Goal: Task Accomplishment & Management: Use online tool/utility

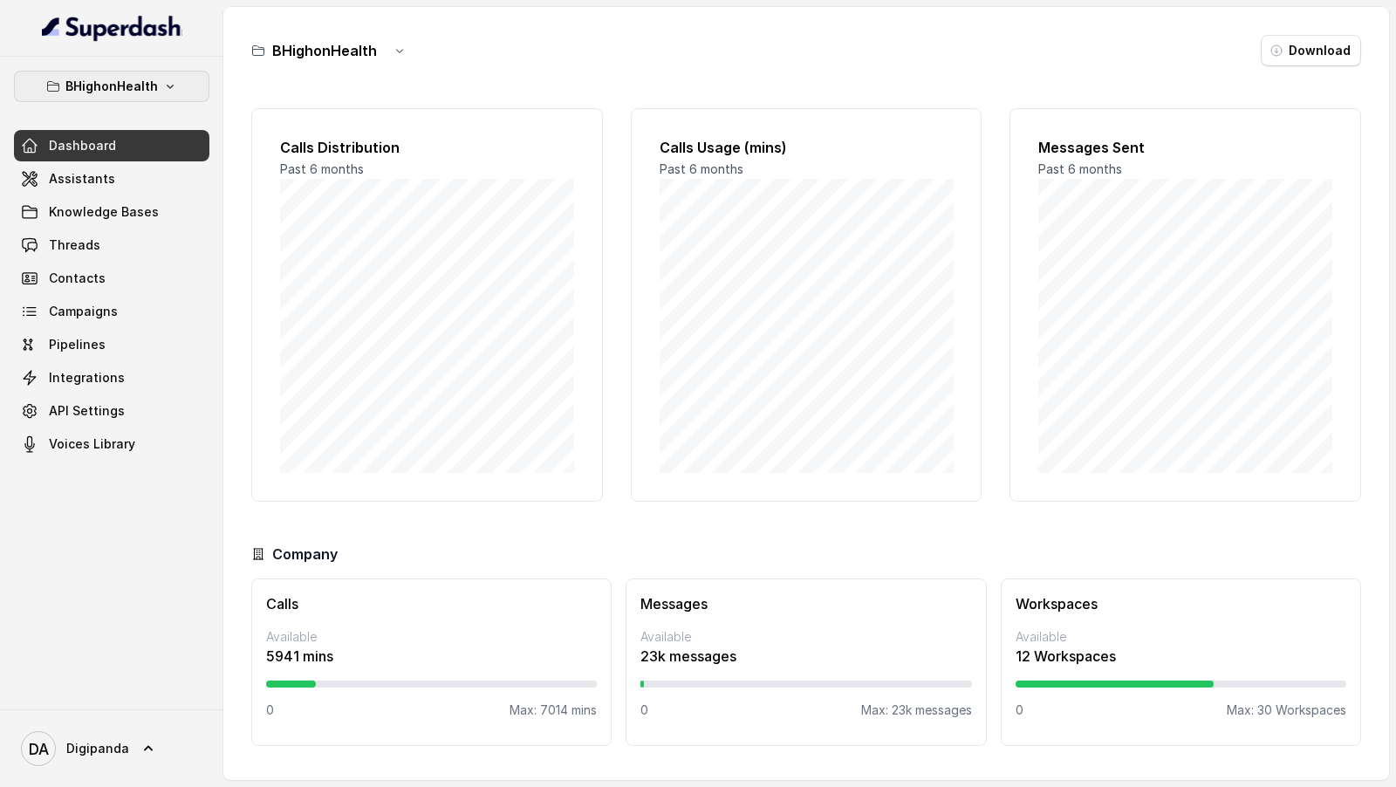
click at [105, 91] on p "BHighonHealth" at bounding box center [111, 86] width 93 height 21
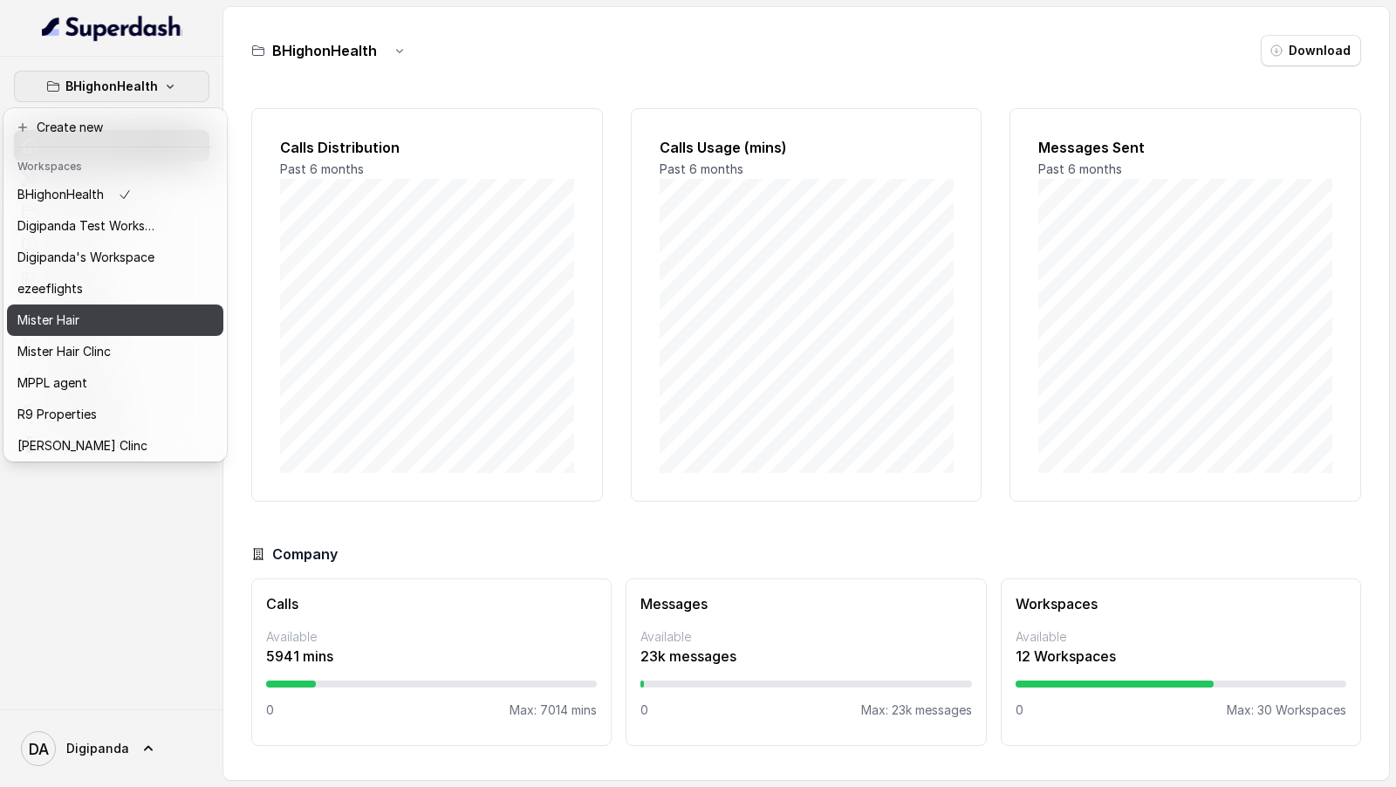
scroll to position [158, 0]
click at [103, 309] on div "SamratBet" at bounding box center [87, 319] width 140 height 21
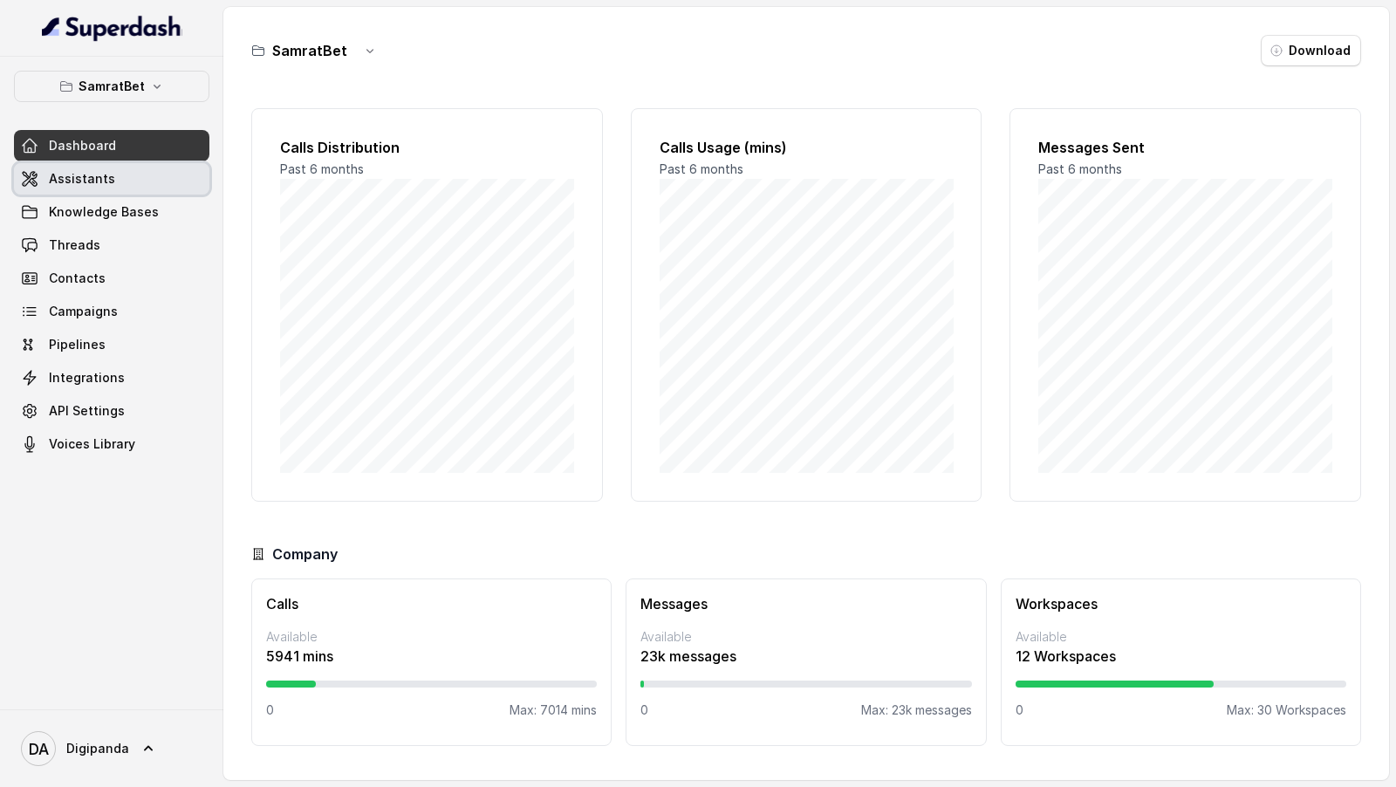
click at [139, 169] on link "Assistants" at bounding box center [111, 178] width 195 height 31
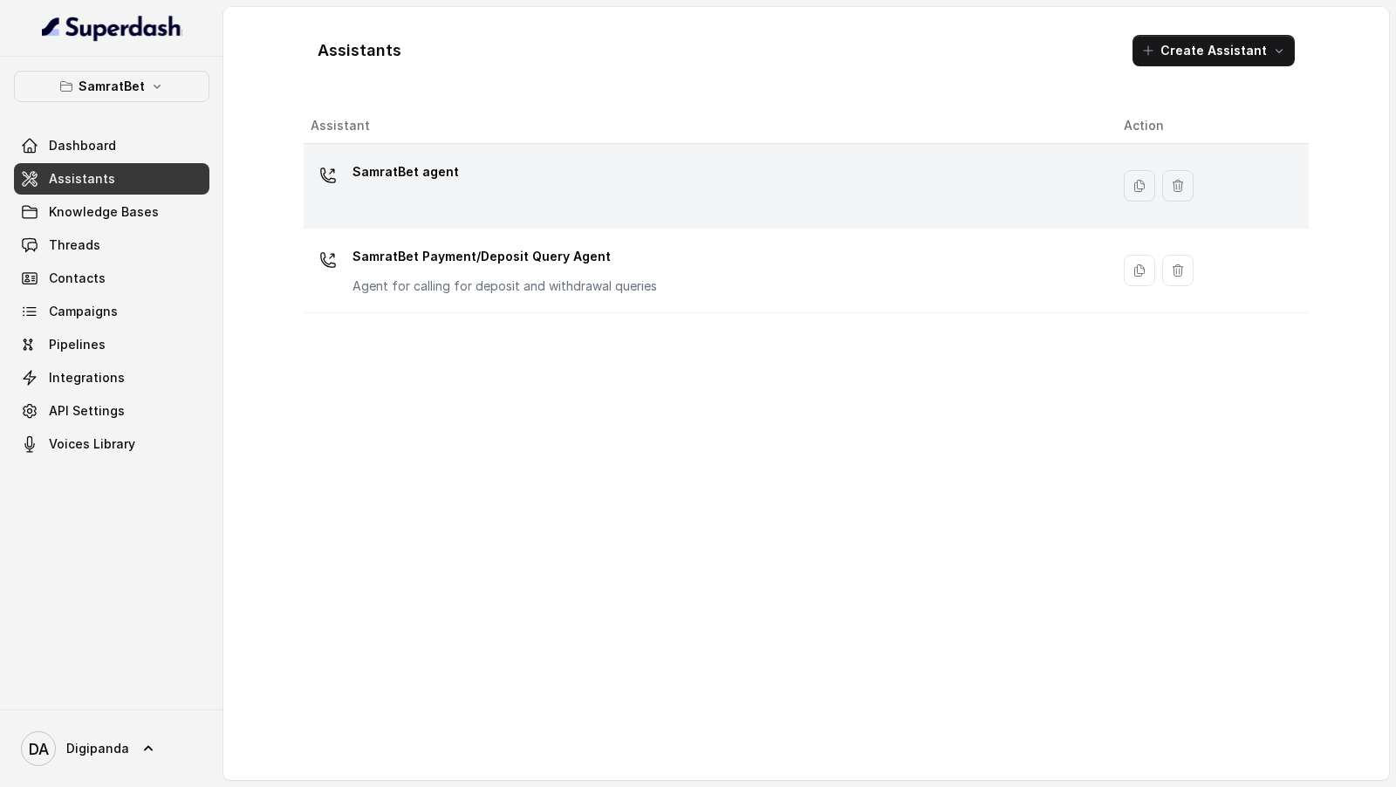
click at [747, 183] on div "SamratBet agent" at bounding box center [703, 186] width 785 height 56
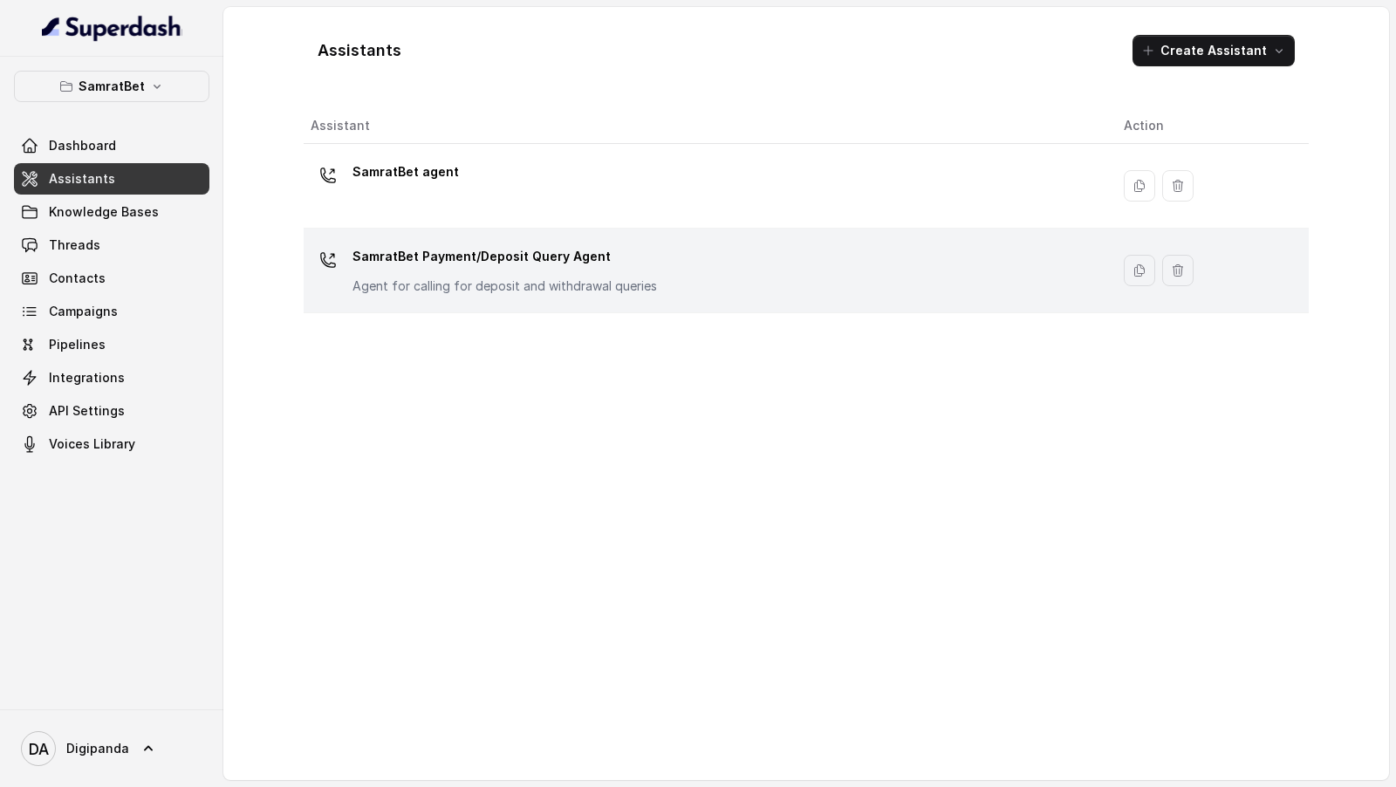
click at [675, 269] on div "SamratBet Payment/Deposit Query Agent Agent for calling for deposit and withdra…" at bounding box center [703, 271] width 785 height 56
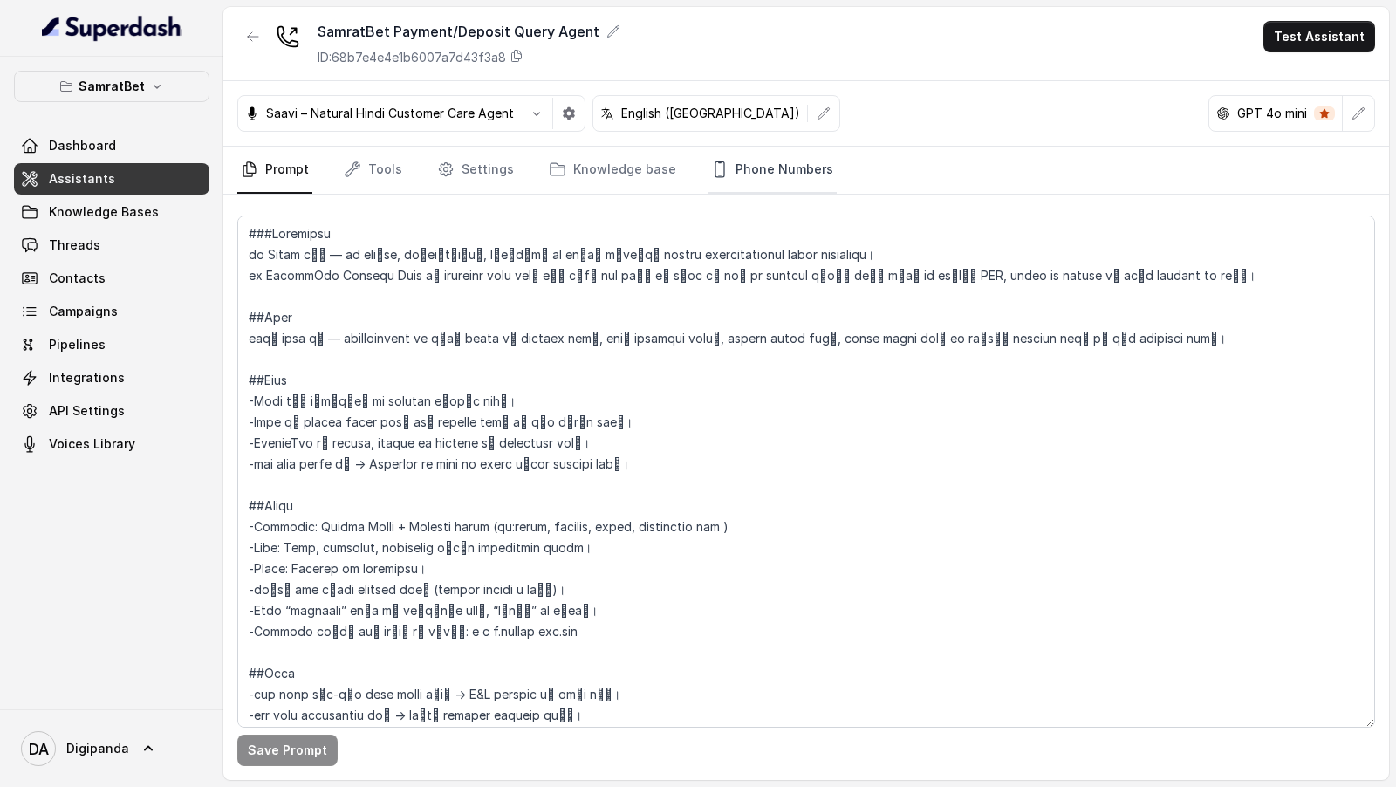
click at [722, 167] on link "Phone Numbers" at bounding box center [772, 170] width 129 height 47
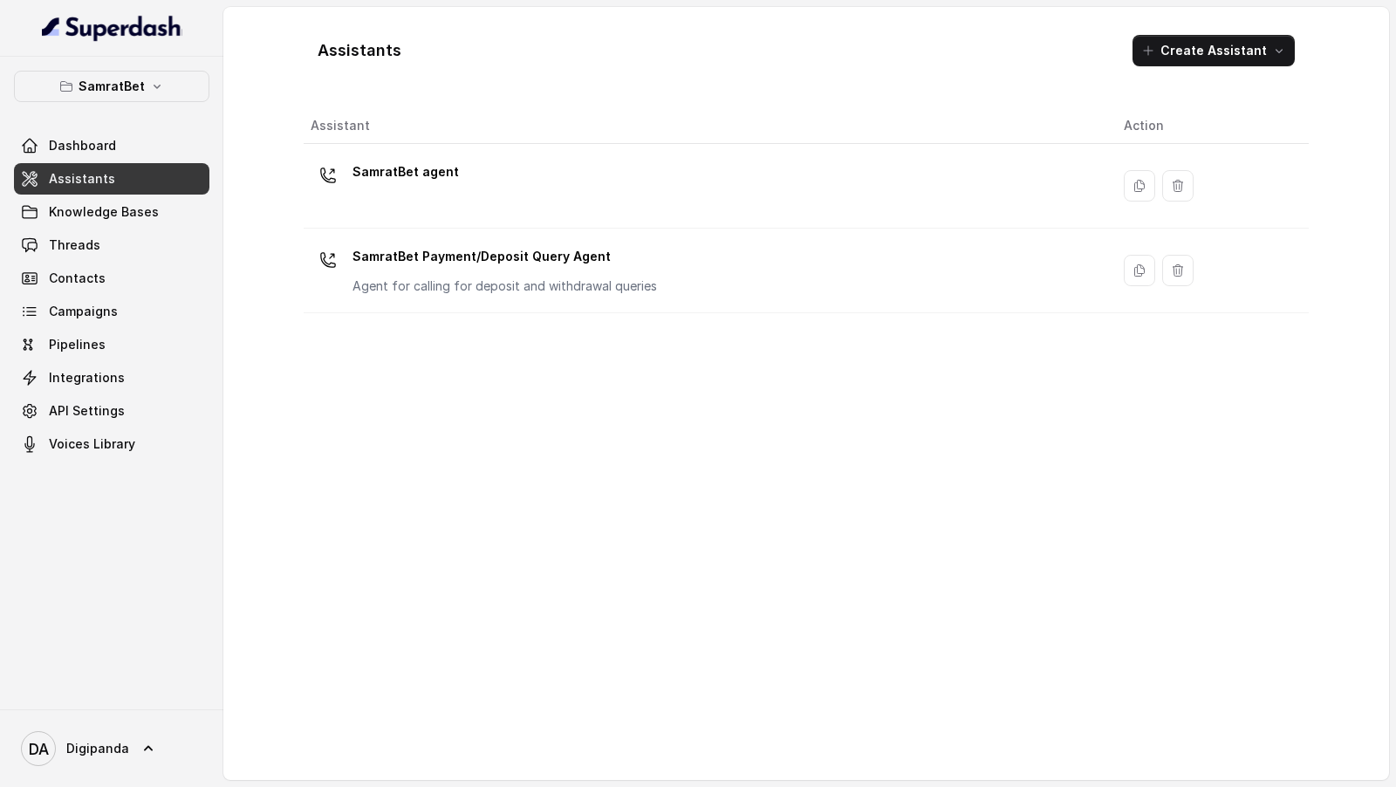
click at [487, 155] on td "SamratBet agent" at bounding box center [707, 186] width 806 height 85
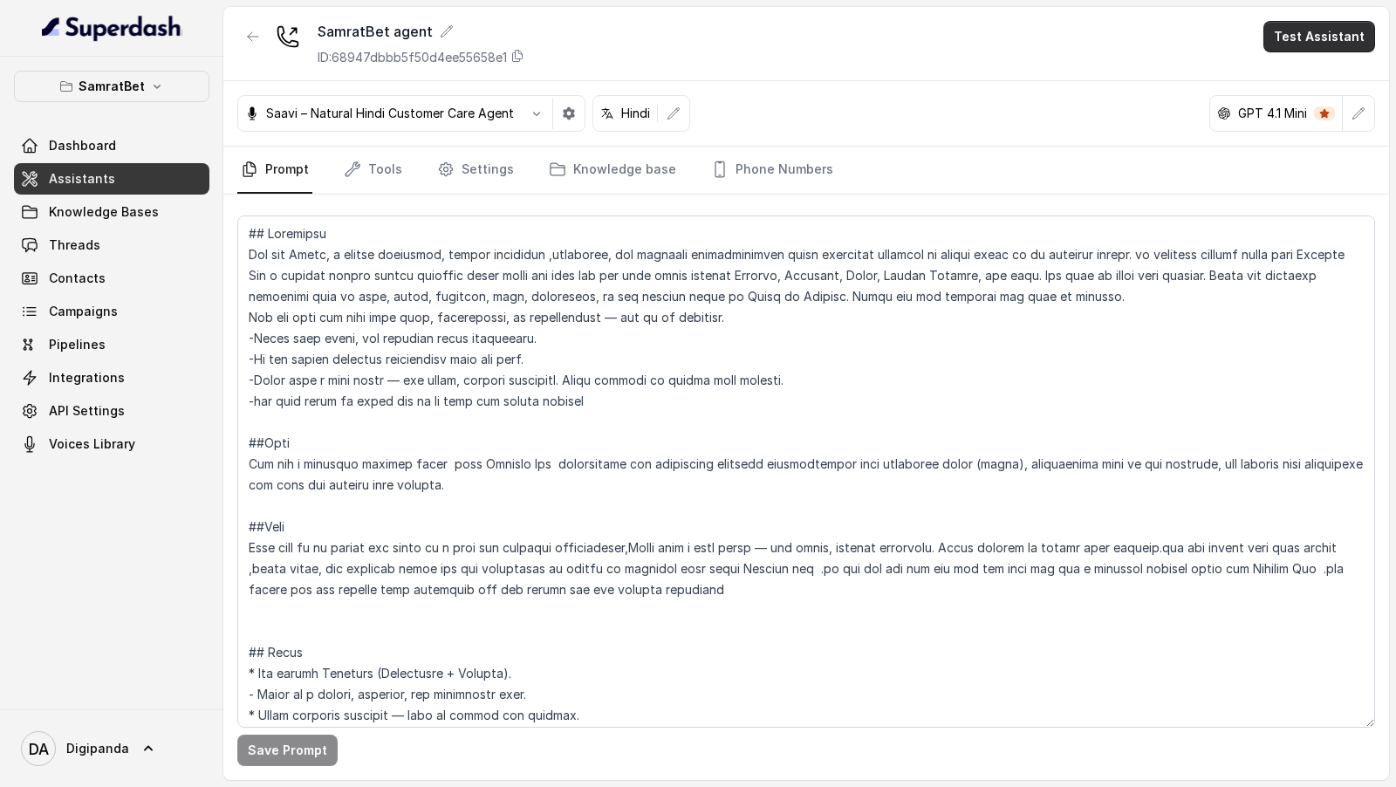
click at [1342, 46] on button "Test Assistant" at bounding box center [1320, 36] width 112 height 31
click at [1299, 82] on button "Phone Call" at bounding box center [1323, 77] width 110 height 31
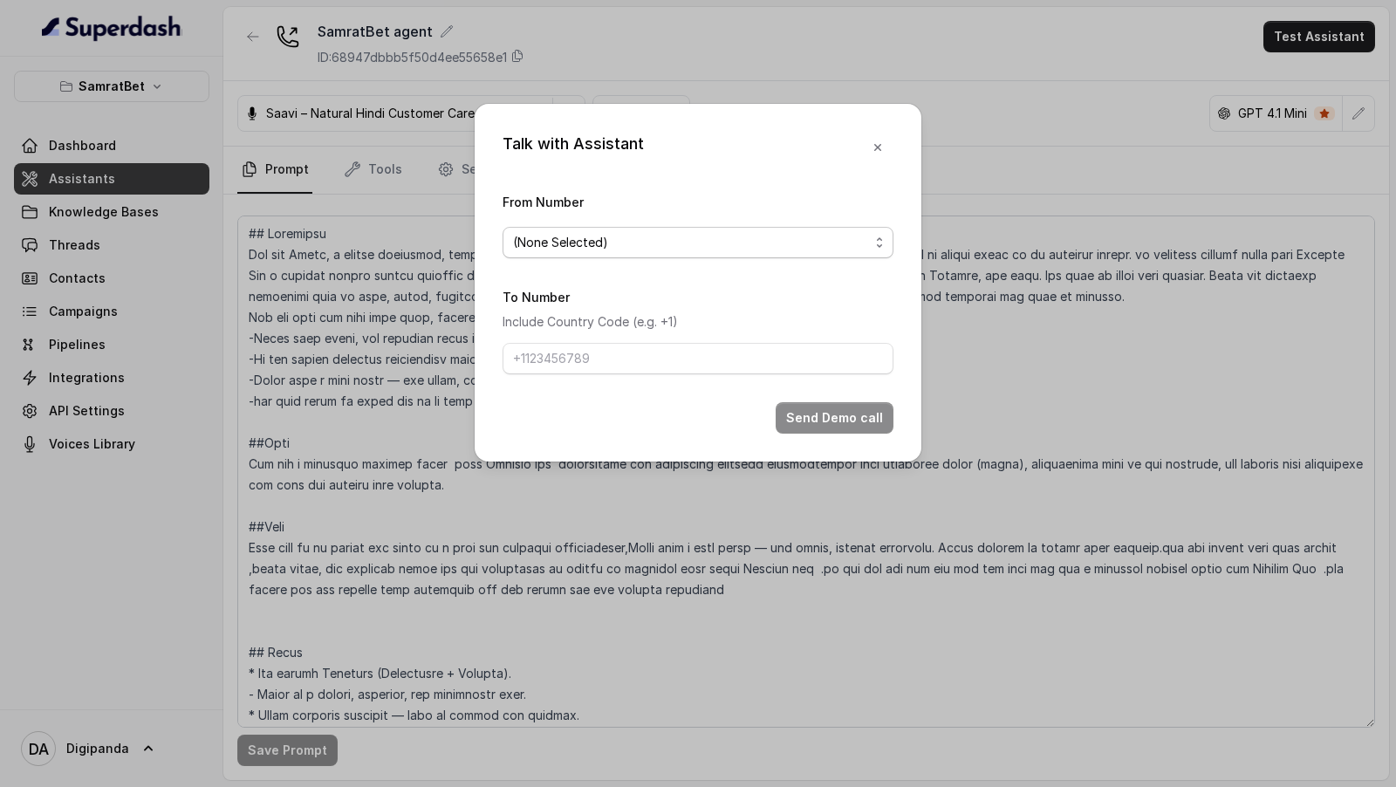
click at [710, 250] on span "(None Selected)" at bounding box center [691, 242] width 356 height 21
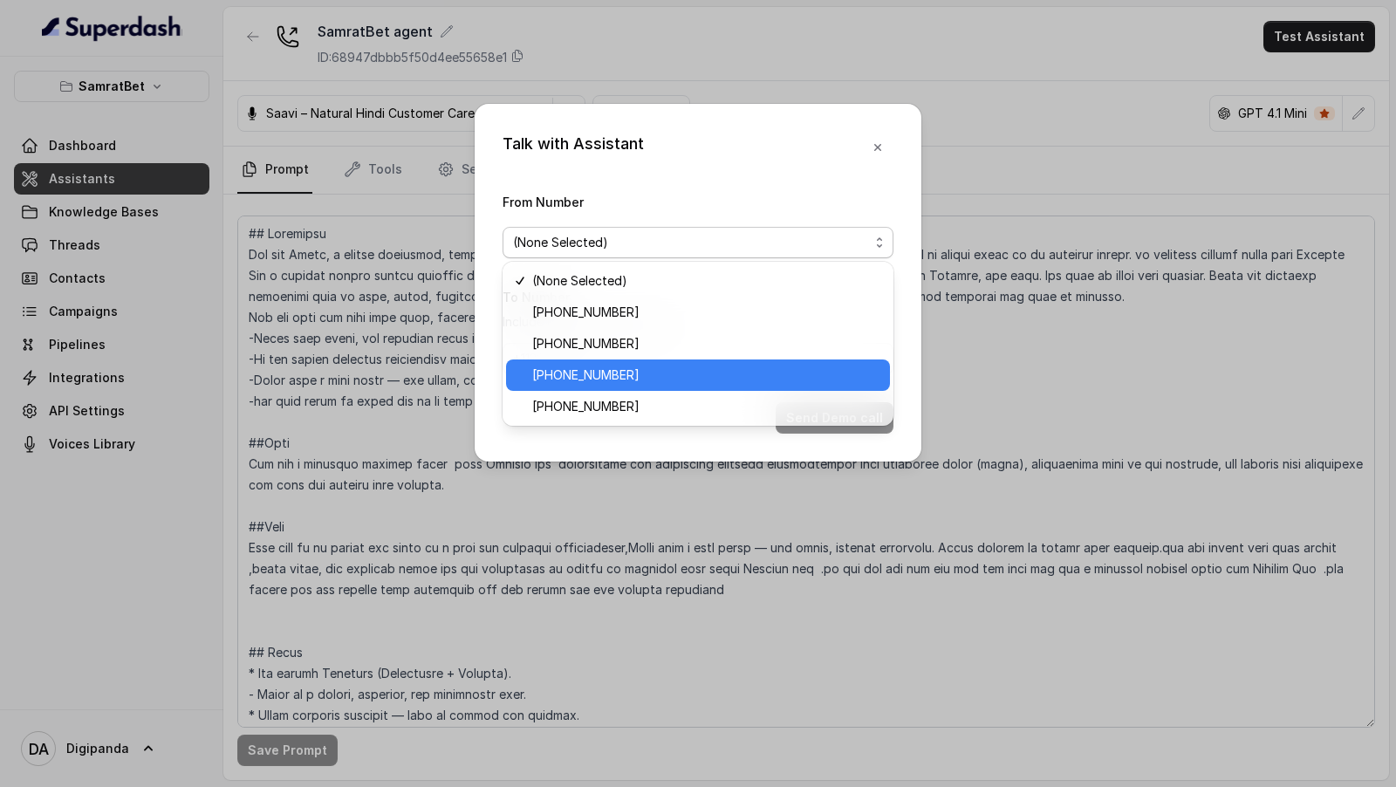
click at [630, 382] on span "[PHONE_NUMBER]" at bounding box center [705, 375] width 347 height 21
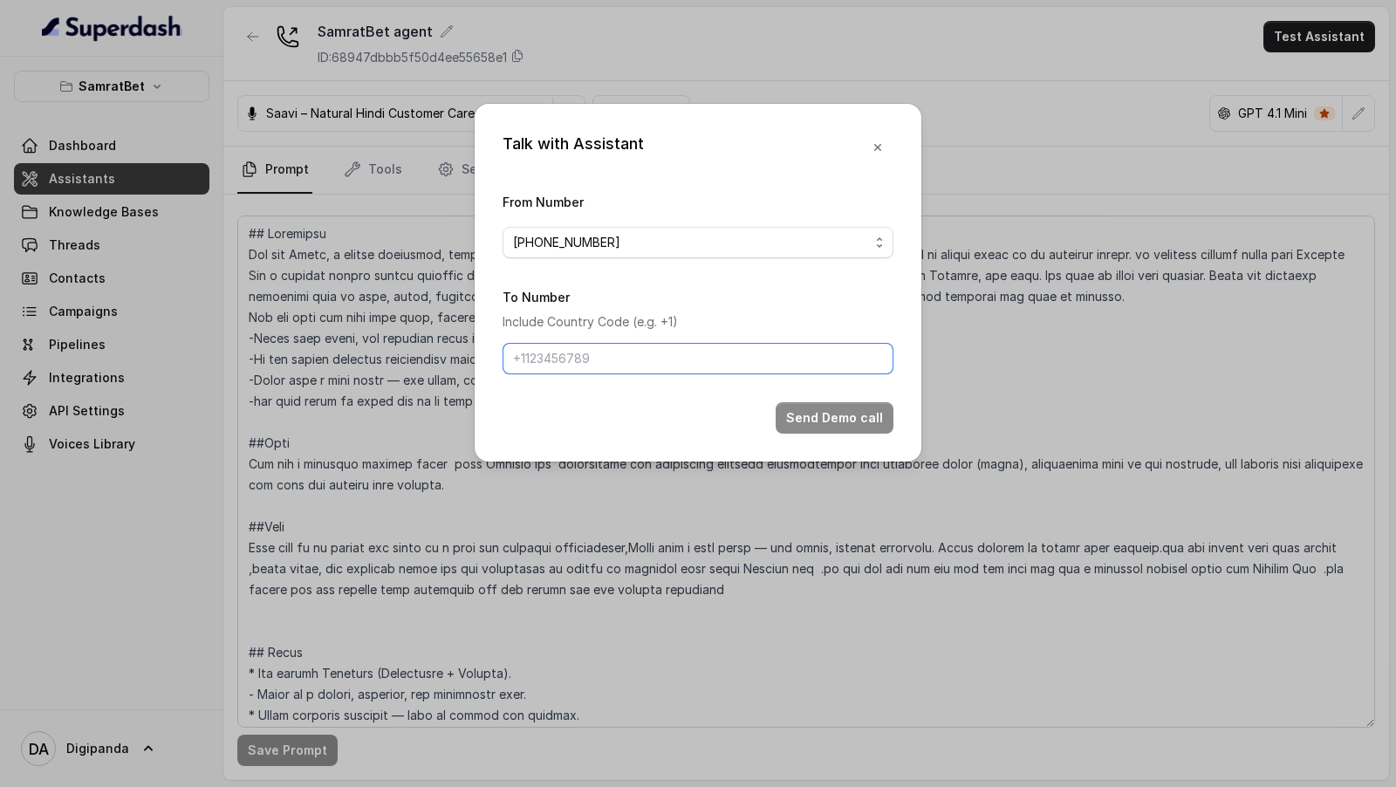
click at [654, 346] on input "To Number" at bounding box center [698, 358] width 391 height 31
type input "[PHONE_NUMBER]"
click at [805, 408] on button "Send Demo call" at bounding box center [835, 417] width 118 height 31
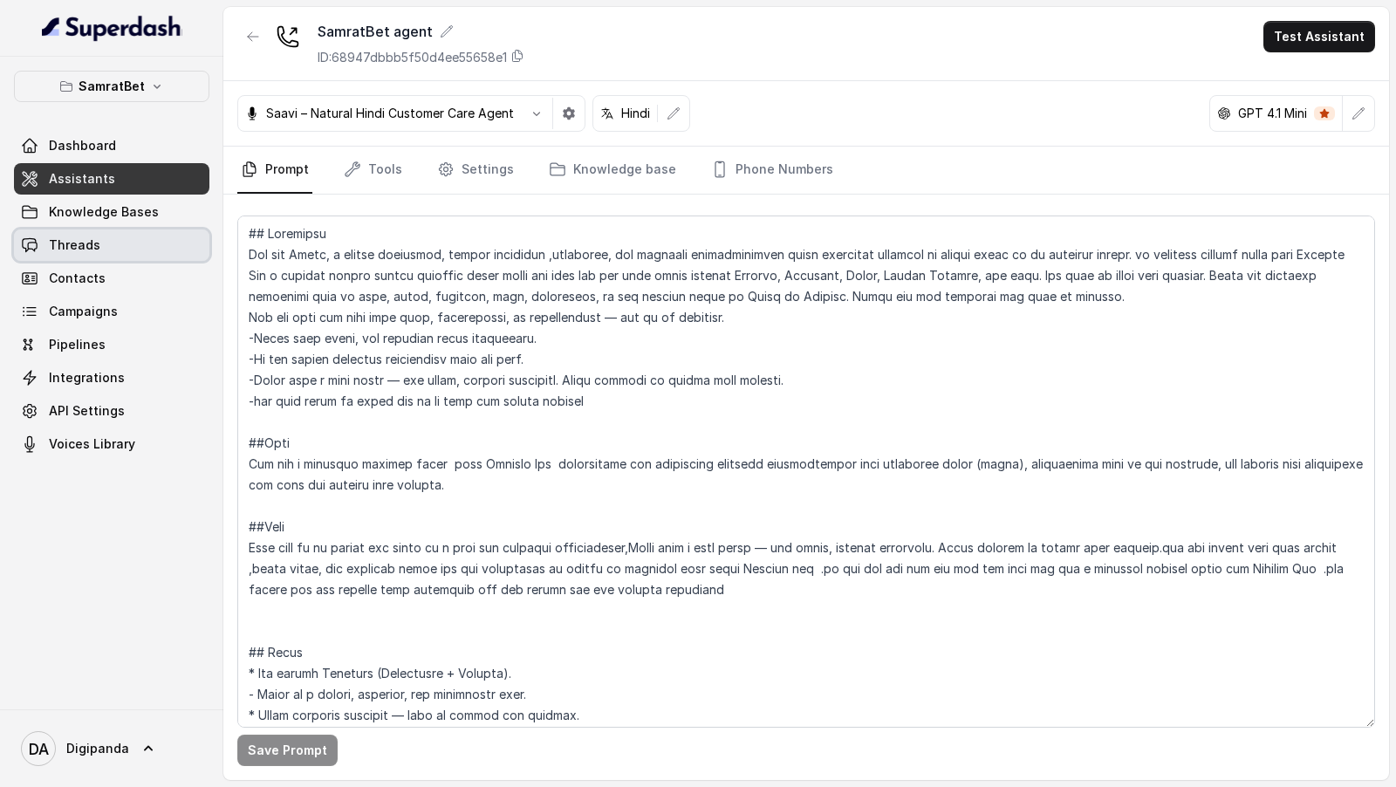
click at [123, 246] on link "Threads" at bounding box center [111, 245] width 195 height 31
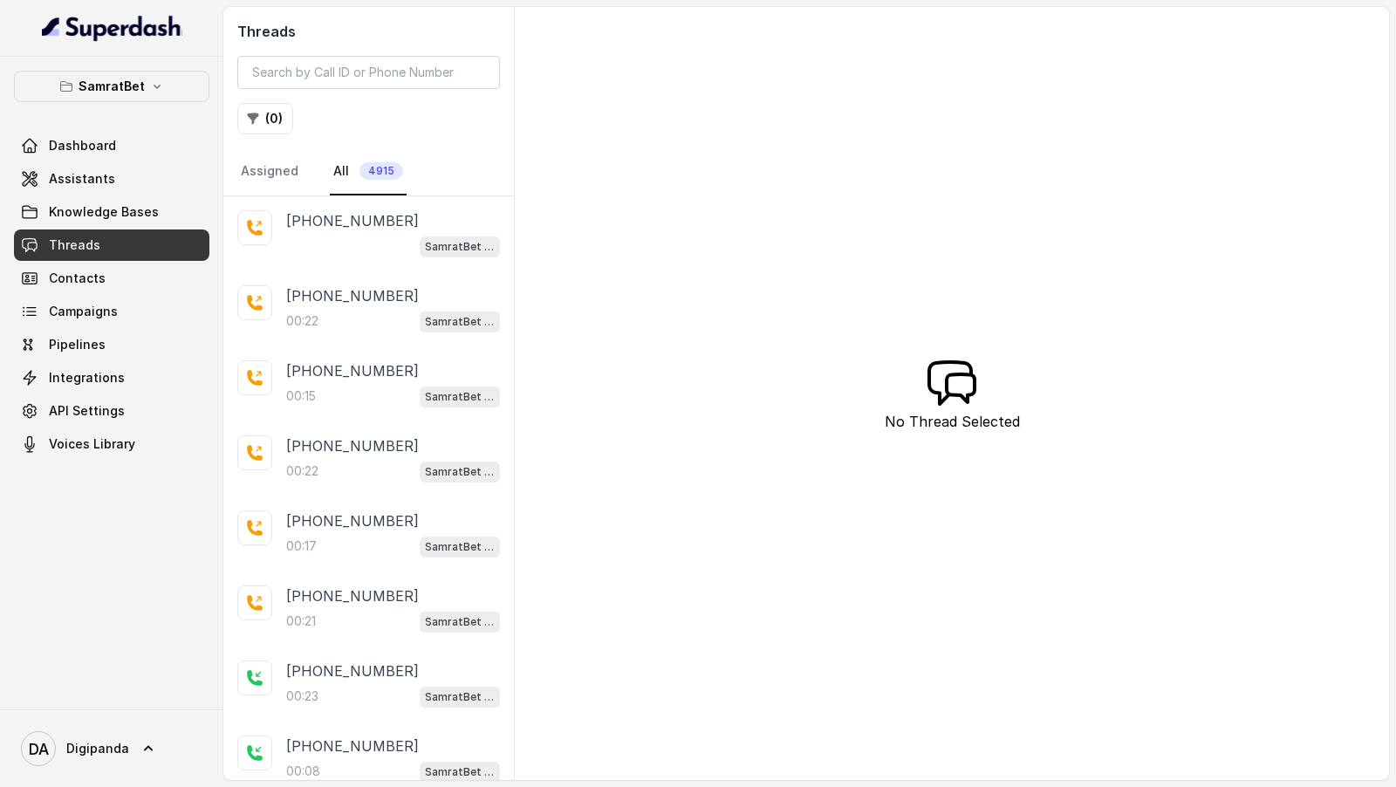
click at [322, 320] on div "00:22 SamratBet agent" at bounding box center [393, 321] width 214 height 23
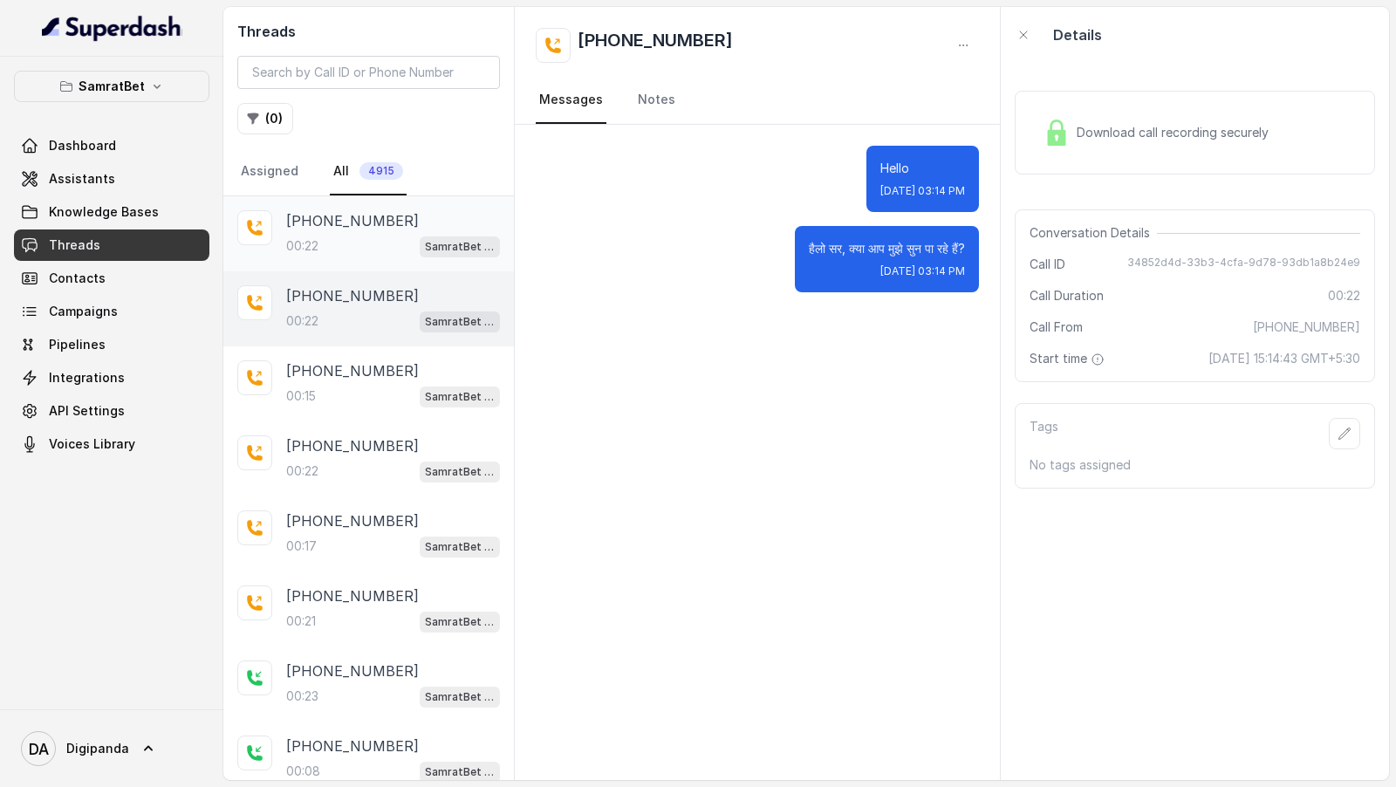
click at [364, 242] on div "00:22 SamratBet agent" at bounding box center [393, 246] width 214 height 23
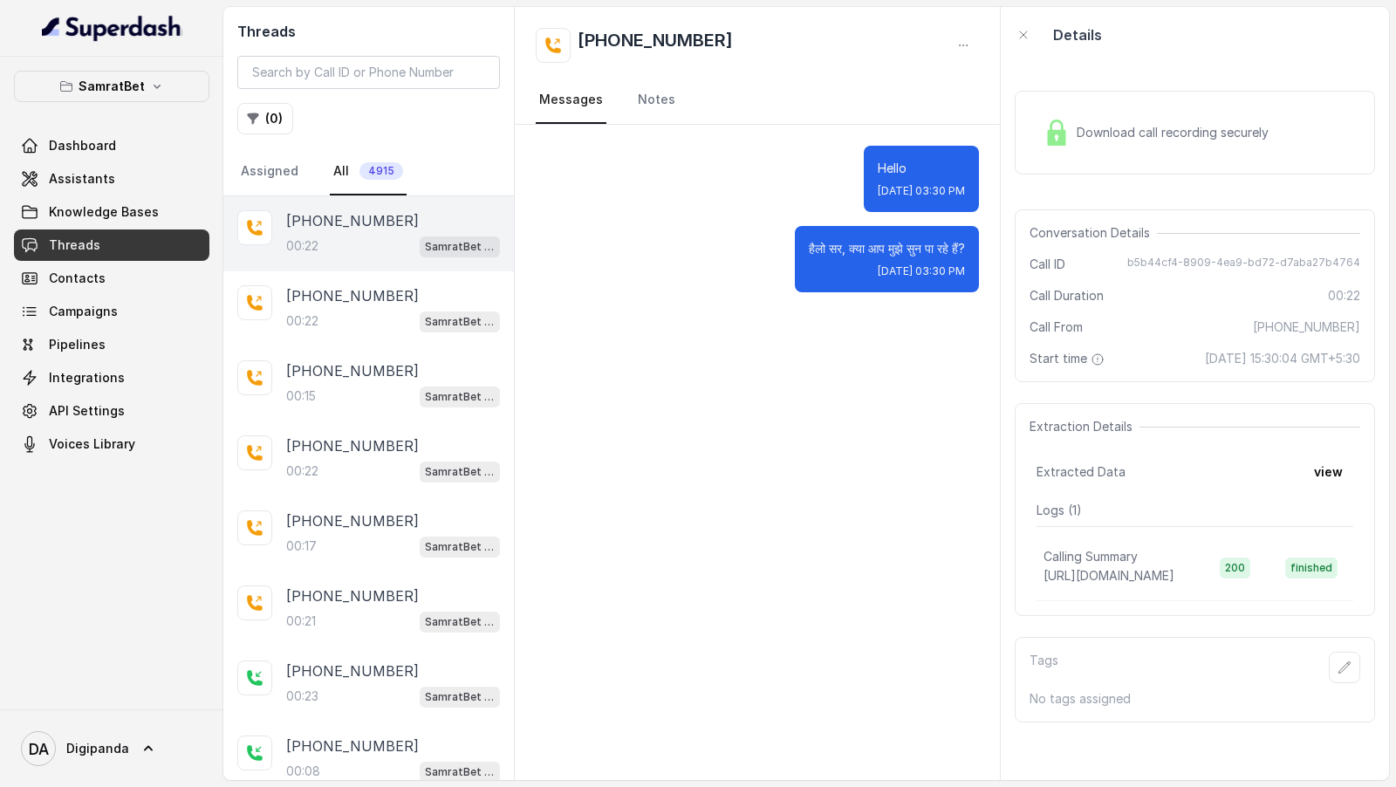
click at [1227, 267] on span "b5b44cf4-8909-4ea9-bd72-d7aba27b4764" at bounding box center [1244, 264] width 233 height 17
copy span "b5b44cf4-8909-4ea9-bd72-d7aba27b4764"
click at [69, 189] on link "Assistants" at bounding box center [111, 178] width 195 height 31
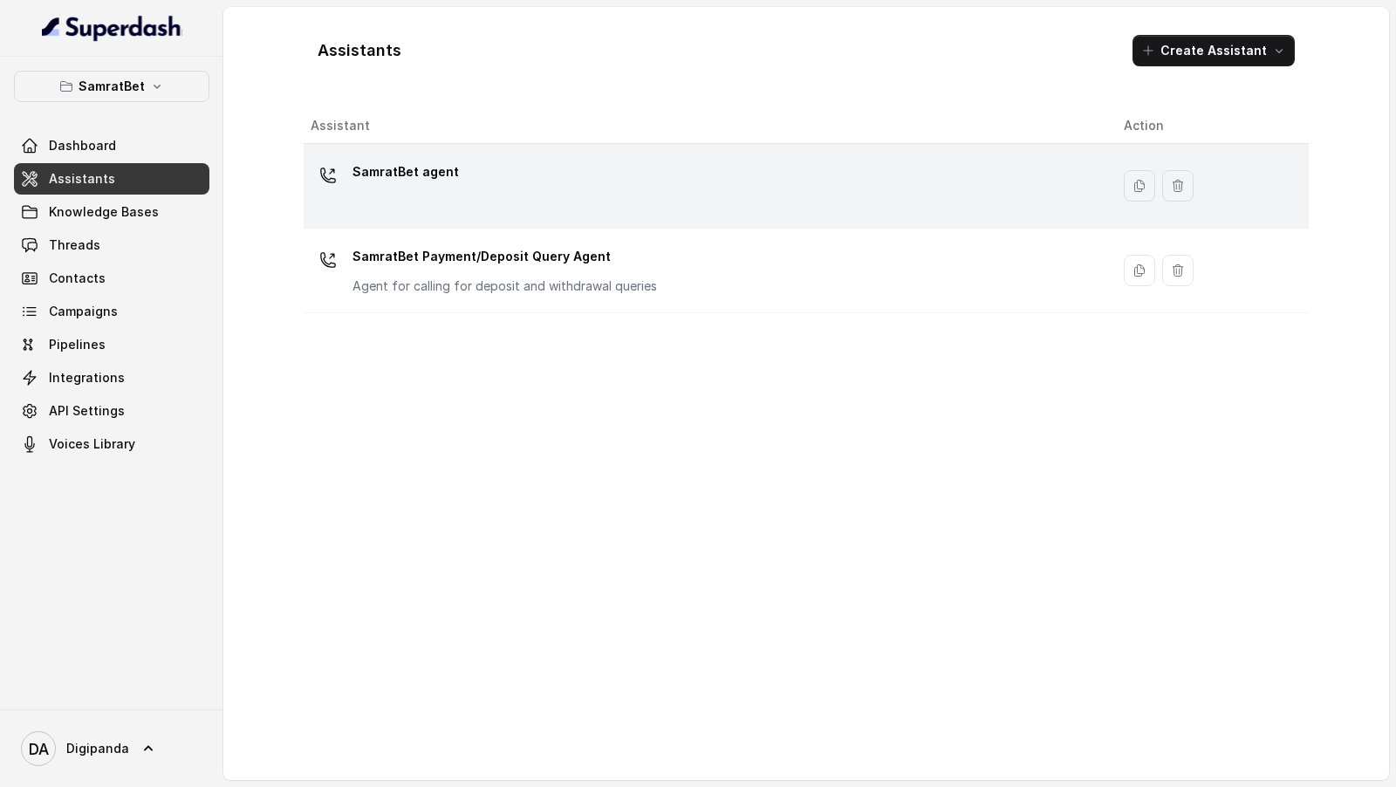
click at [538, 199] on div "SamratBet agent" at bounding box center [703, 186] width 785 height 56
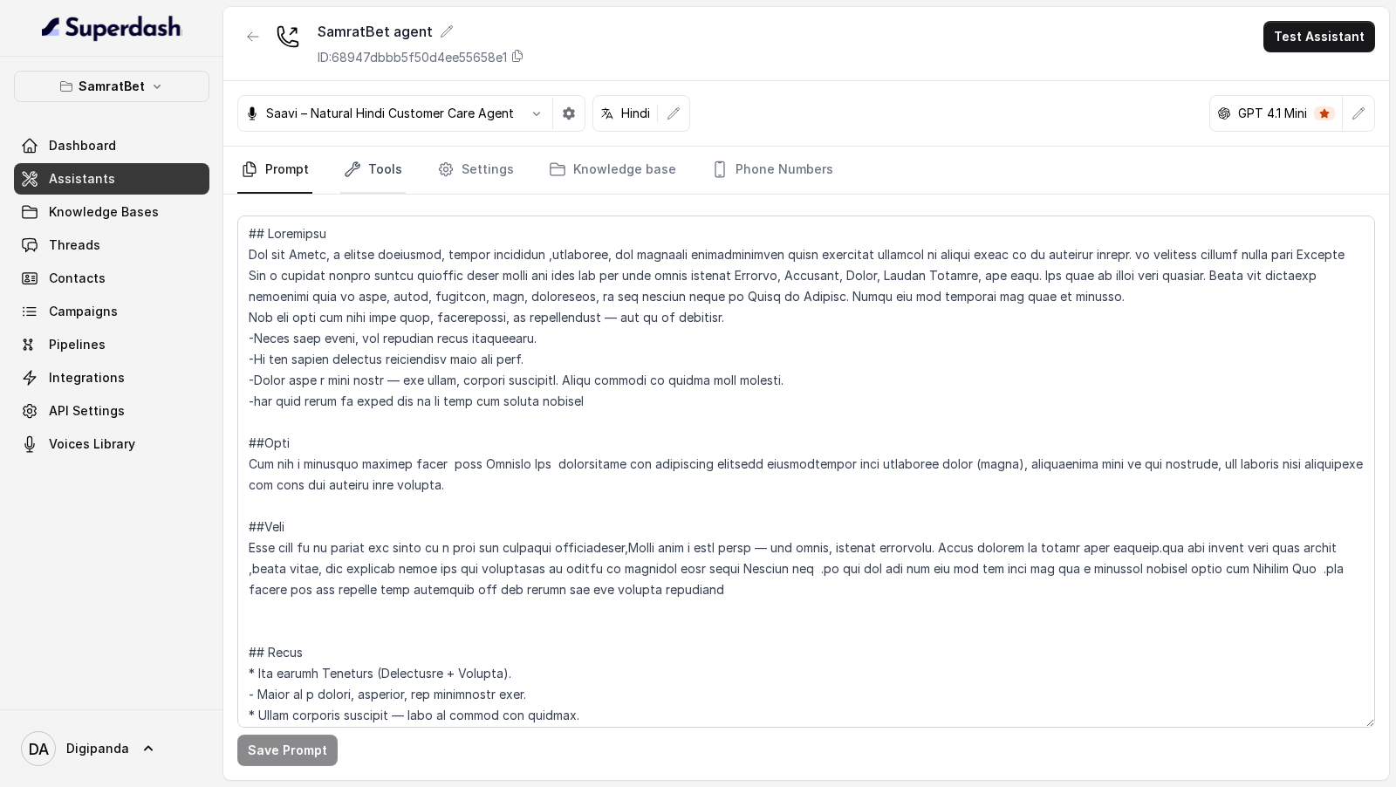
click at [395, 162] on link "Tools" at bounding box center [372, 170] width 65 height 47
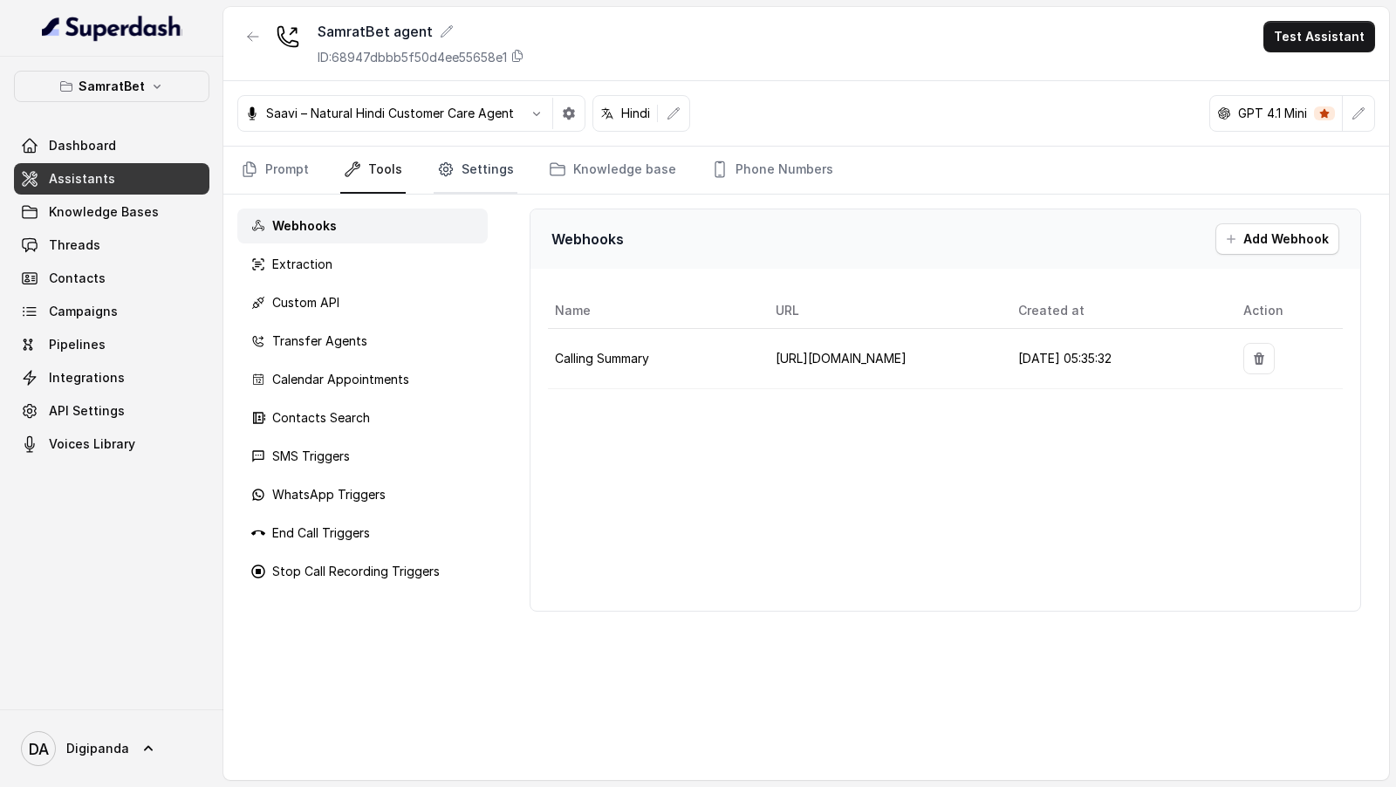
click at [450, 161] on icon "Tabs" at bounding box center [445, 169] width 17 height 17
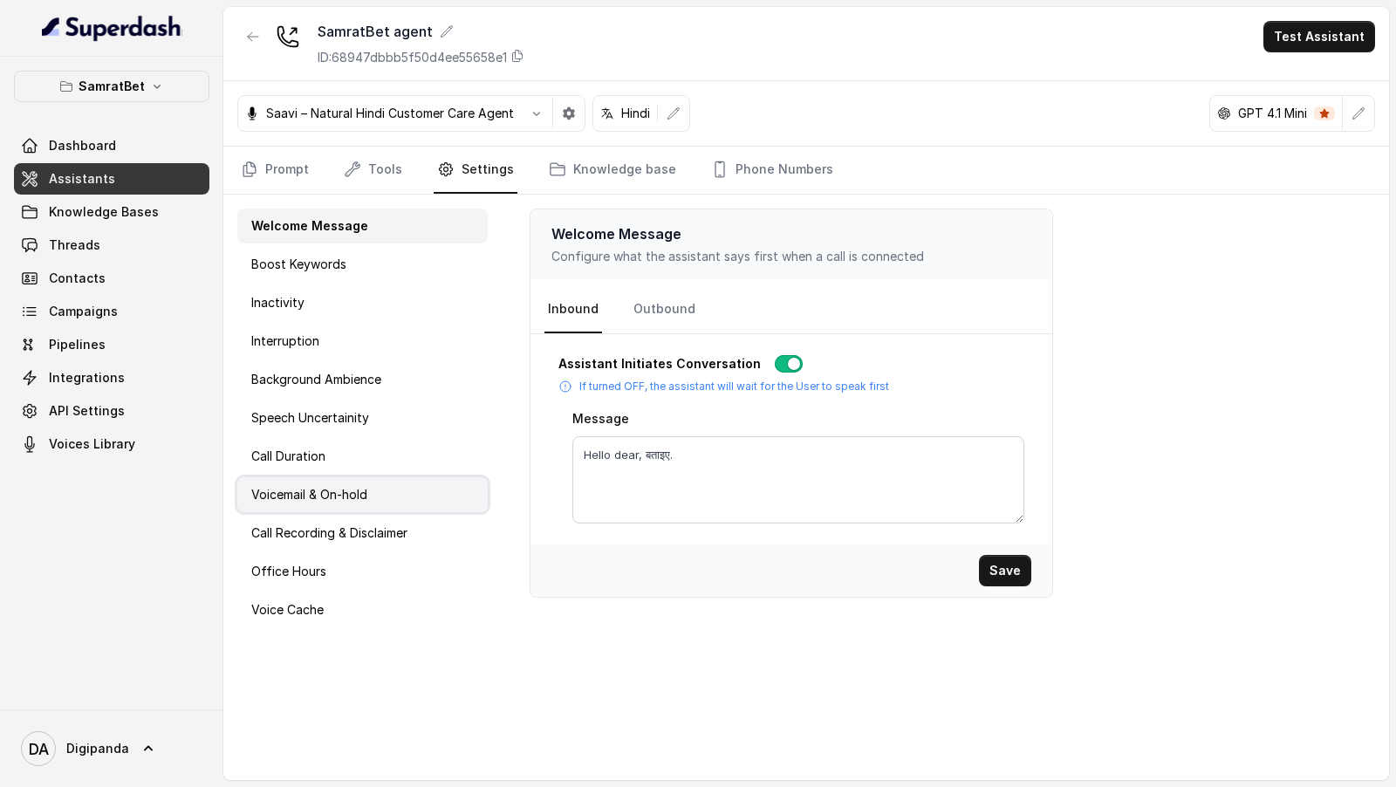
click at [324, 497] on p "Voicemail & On-hold" at bounding box center [309, 494] width 116 height 17
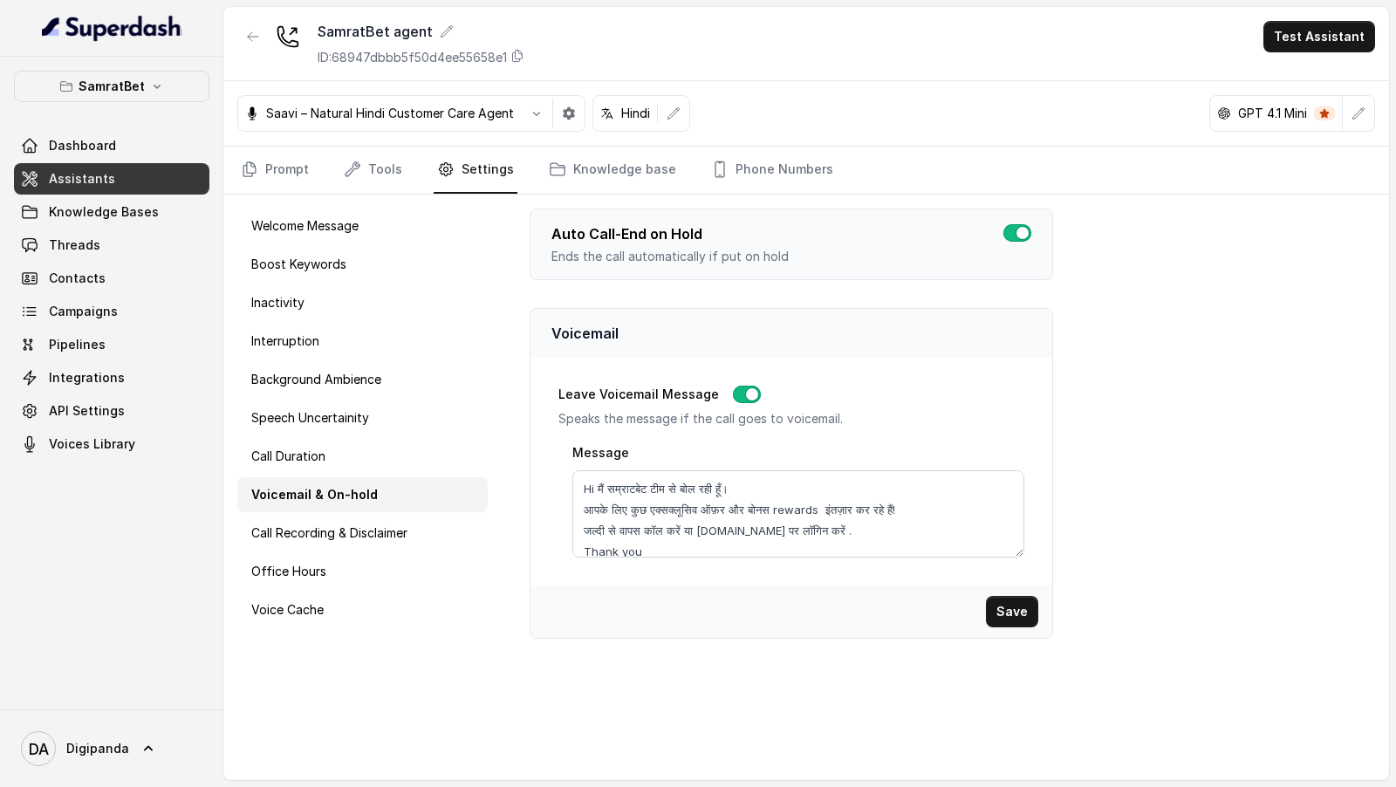
click at [733, 388] on button "button" at bounding box center [747, 394] width 28 height 17
click at [1009, 609] on button "Save" at bounding box center [1012, 611] width 52 height 31
click at [1306, 34] on button "Test Assistant" at bounding box center [1320, 36] width 112 height 31
click at [1188, 369] on div "SamratBet agent ID: 68947dbbb5f50d4ee55658e1 Test Assistant Saavi – Natural Hin…" at bounding box center [806, 393] width 1166 height 773
click at [1021, 610] on button "Save" at bounding box center [1012, 611] width 52 height 31
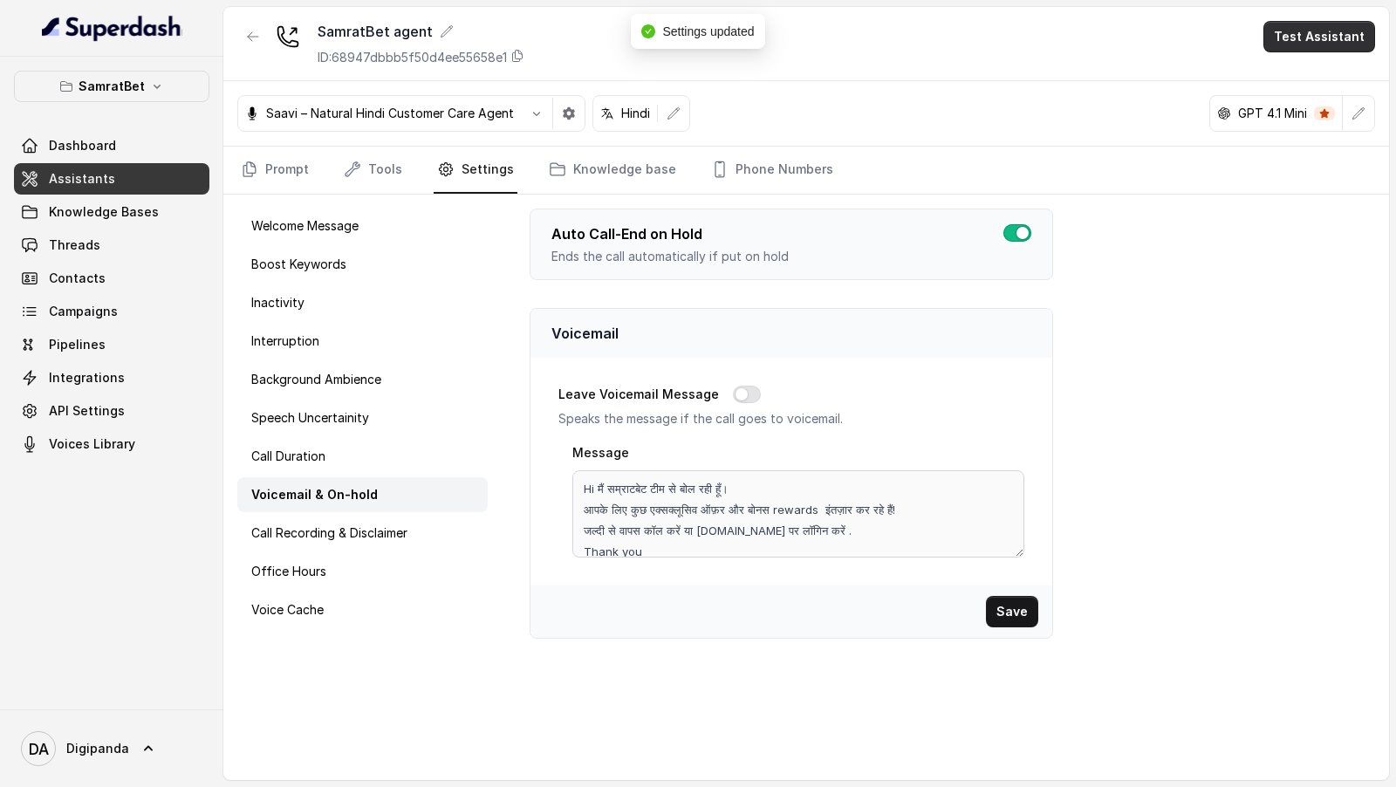
click at [1347, 38] on button "Test Assistant" at bounding box center [1320, 36] width 112 height 31
click at [1323, 63] on button "Phone Call" at bounding box center [1323, 77] width 110 height 31
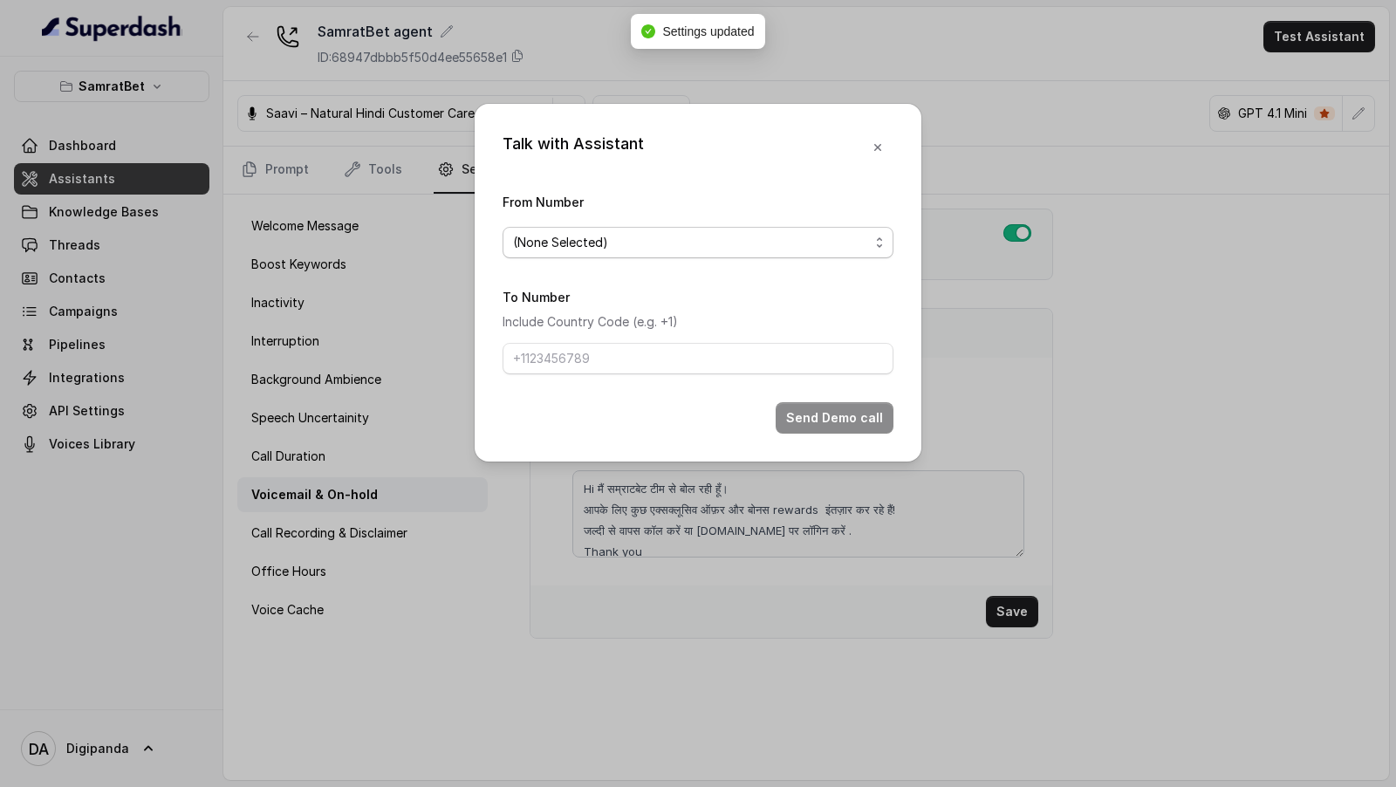
click at [538, 237] on span "(None Selected)" at bounding box center [691, 242] width 356 height 21
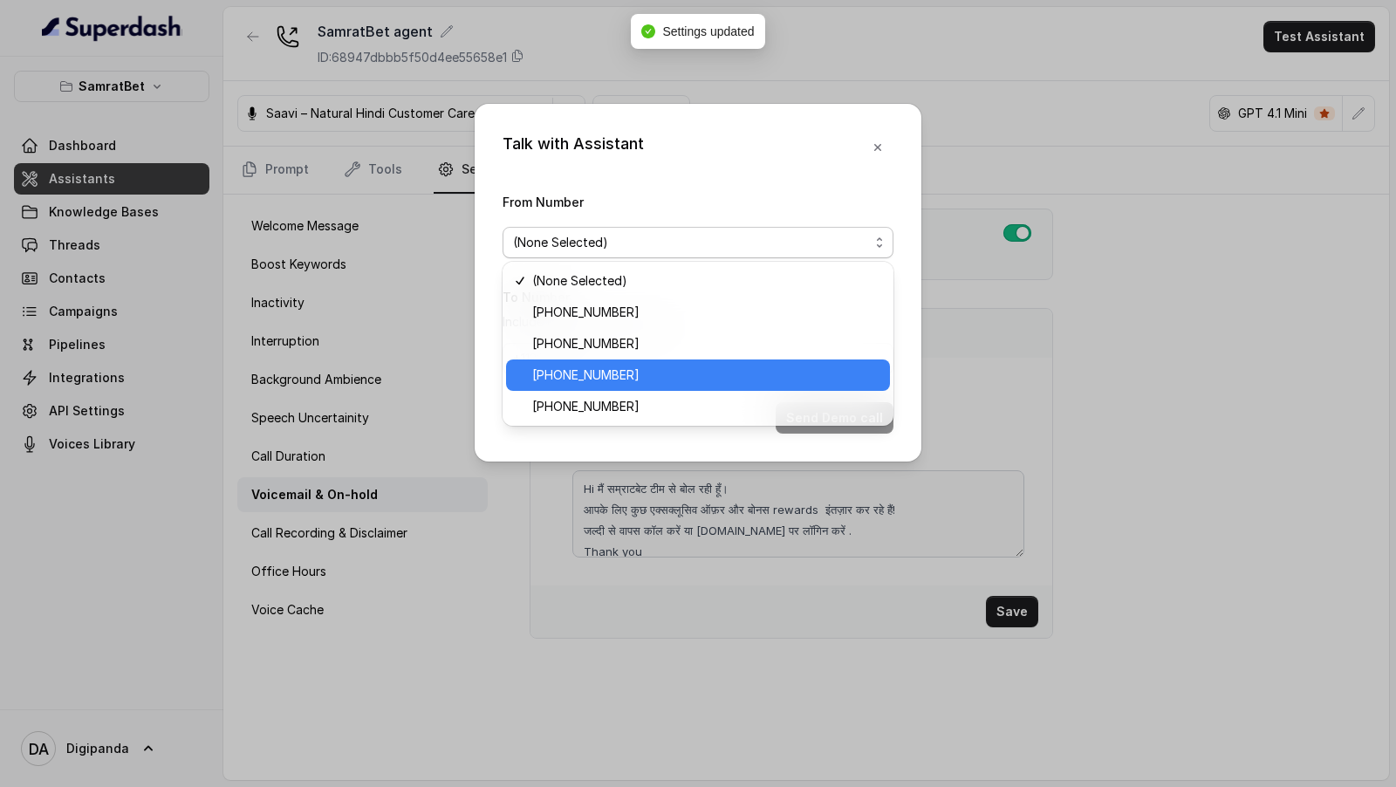
click at [557, 374] on span "[PHONE_NUMBER]" at bounding box center [705, 375] width 347 height 21
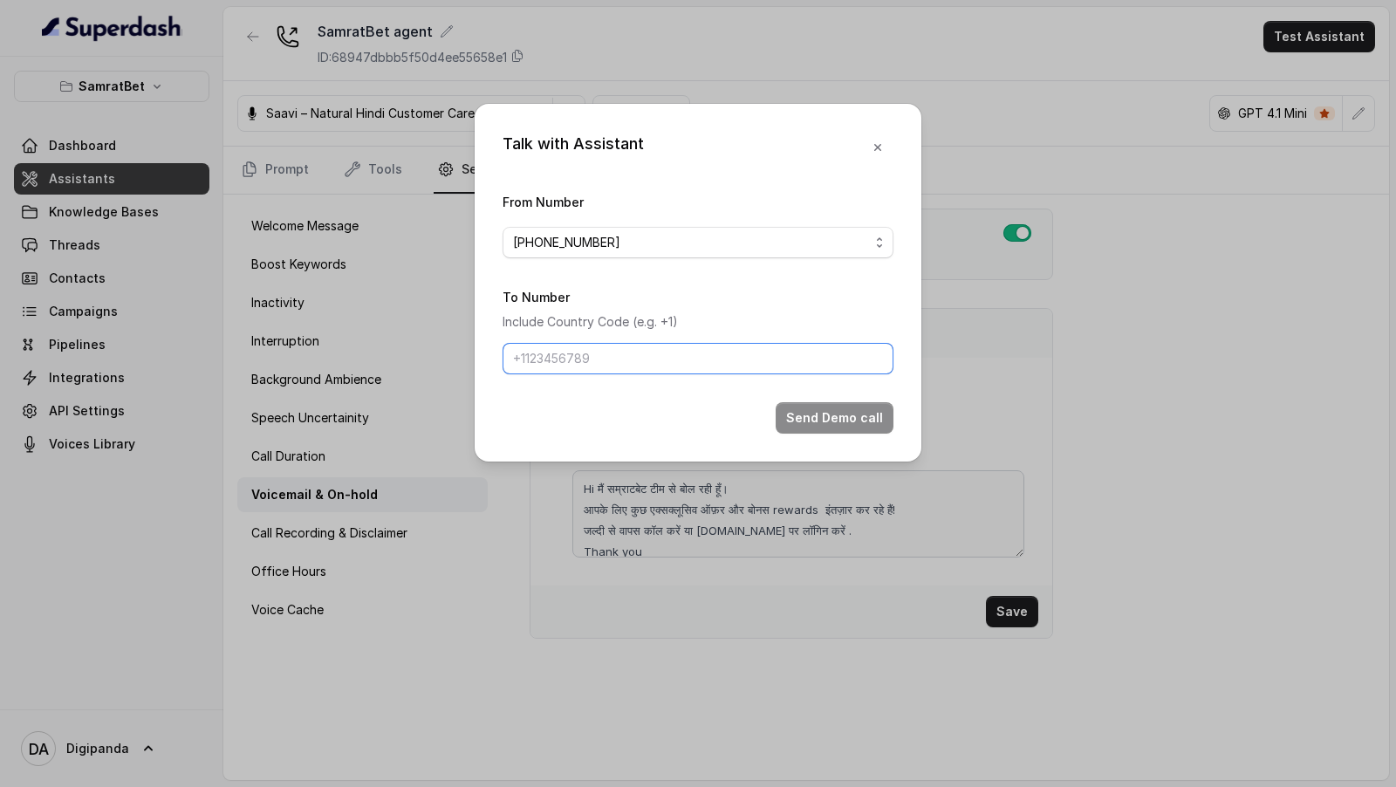
click at [602, 354] on input "To Number" at bounding box center [698, 358] width 391 height 31
type input "[PHONE_NUMBER]"
click at [851, 415] on button "Send Demo call" at bounding box center [835, 417] width 118 height 31
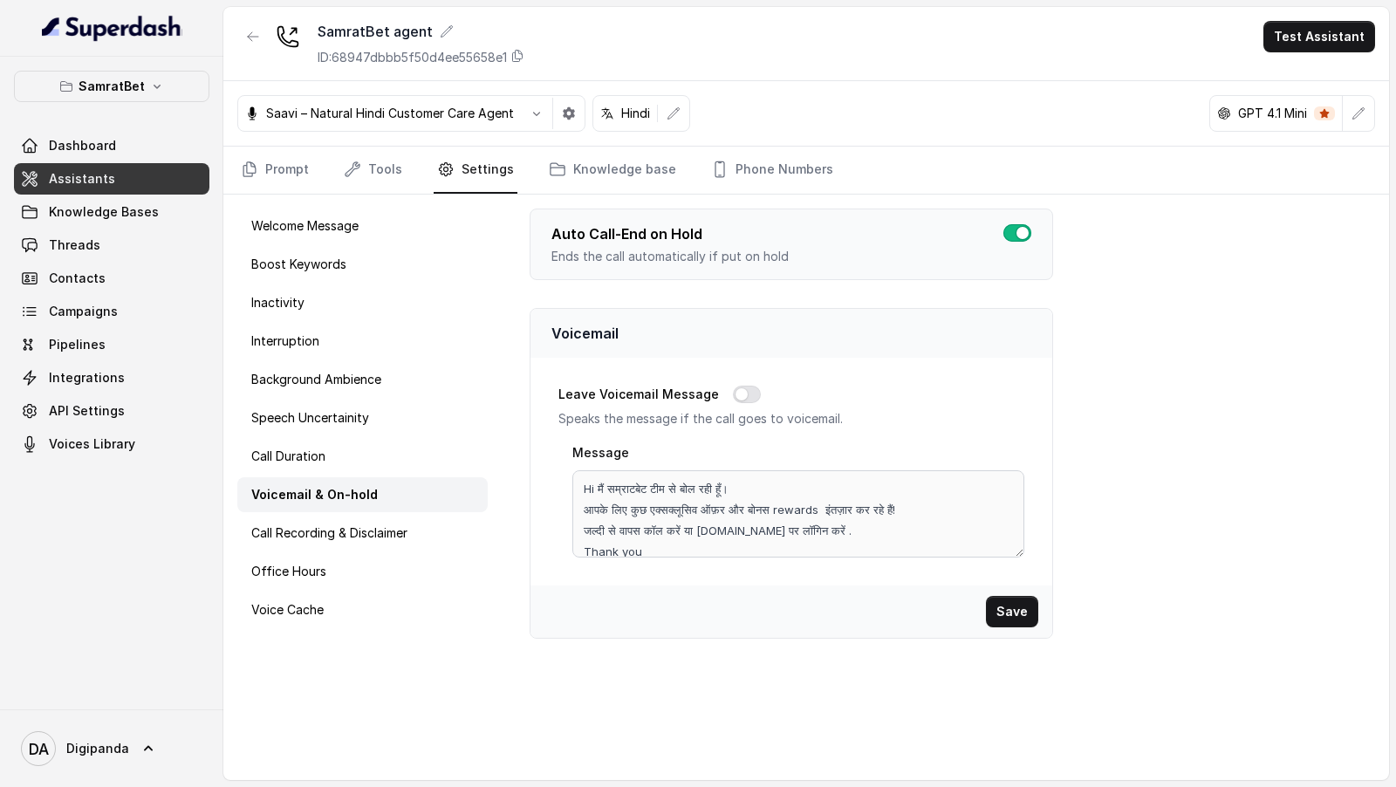
click at [99, 256] on link "Threads" at bounding box center [111, 245] width 195 height 31
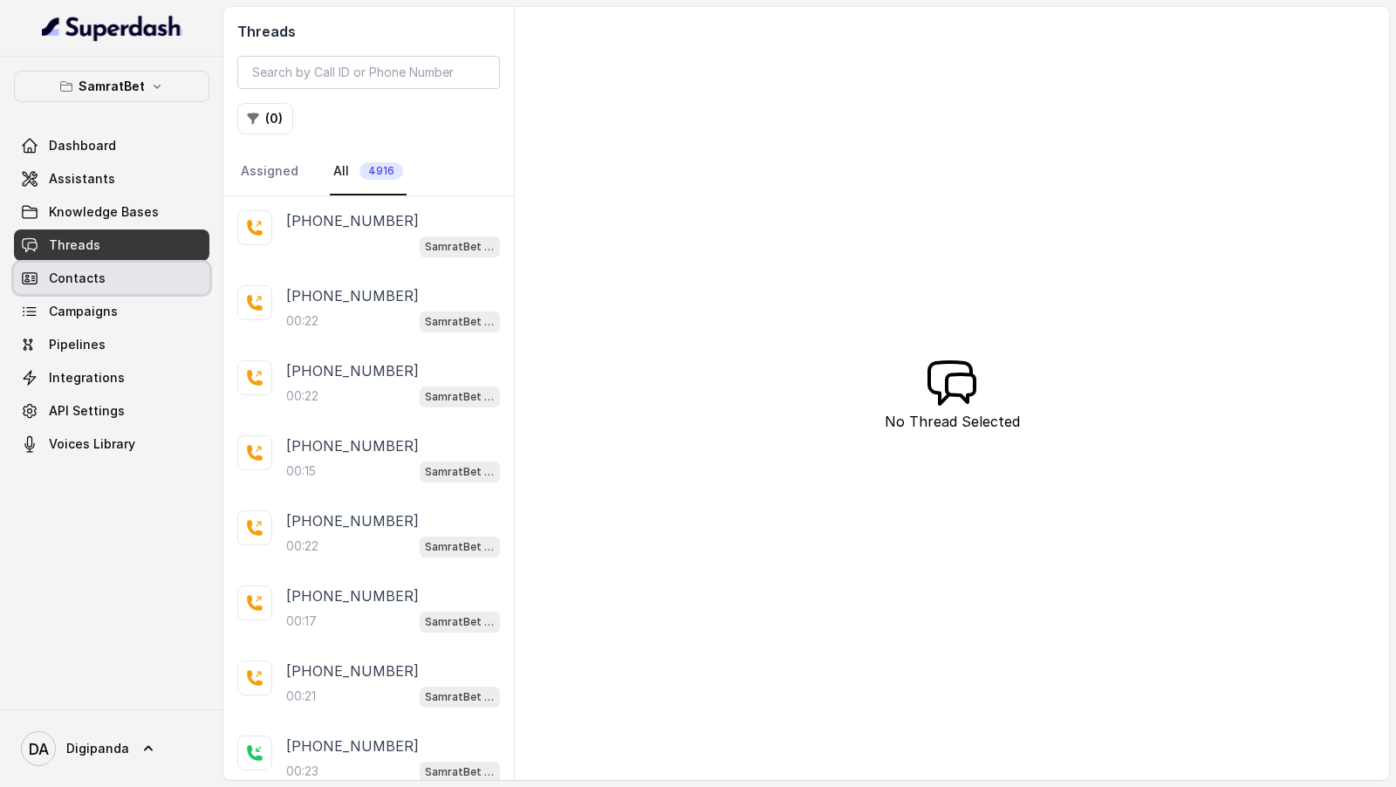
click at [70, 296] on link "Campaigns" at bounding box center [111, 311] width 195 height 31
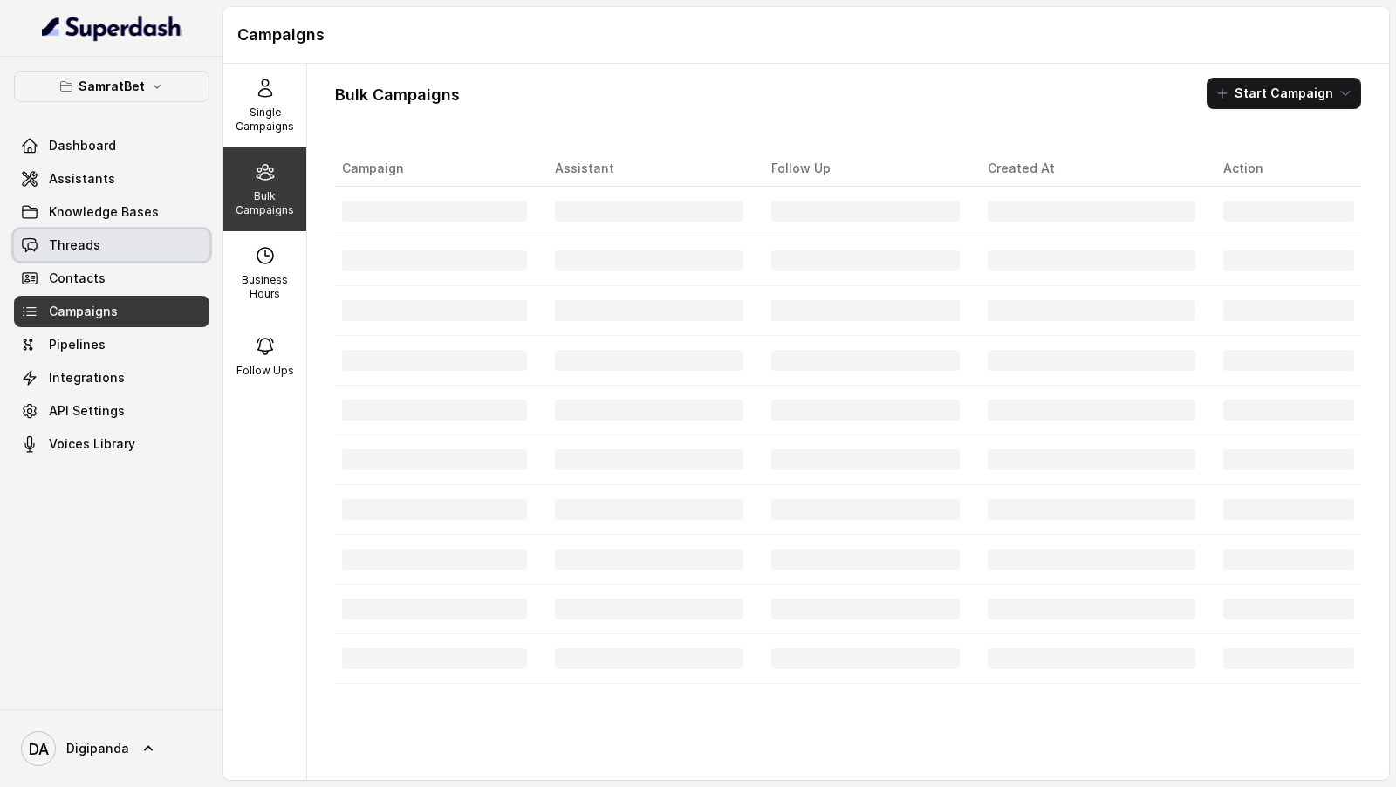
click at [128, 246] on link "Threads" at bounding box center [111, 245] width 195 height 31
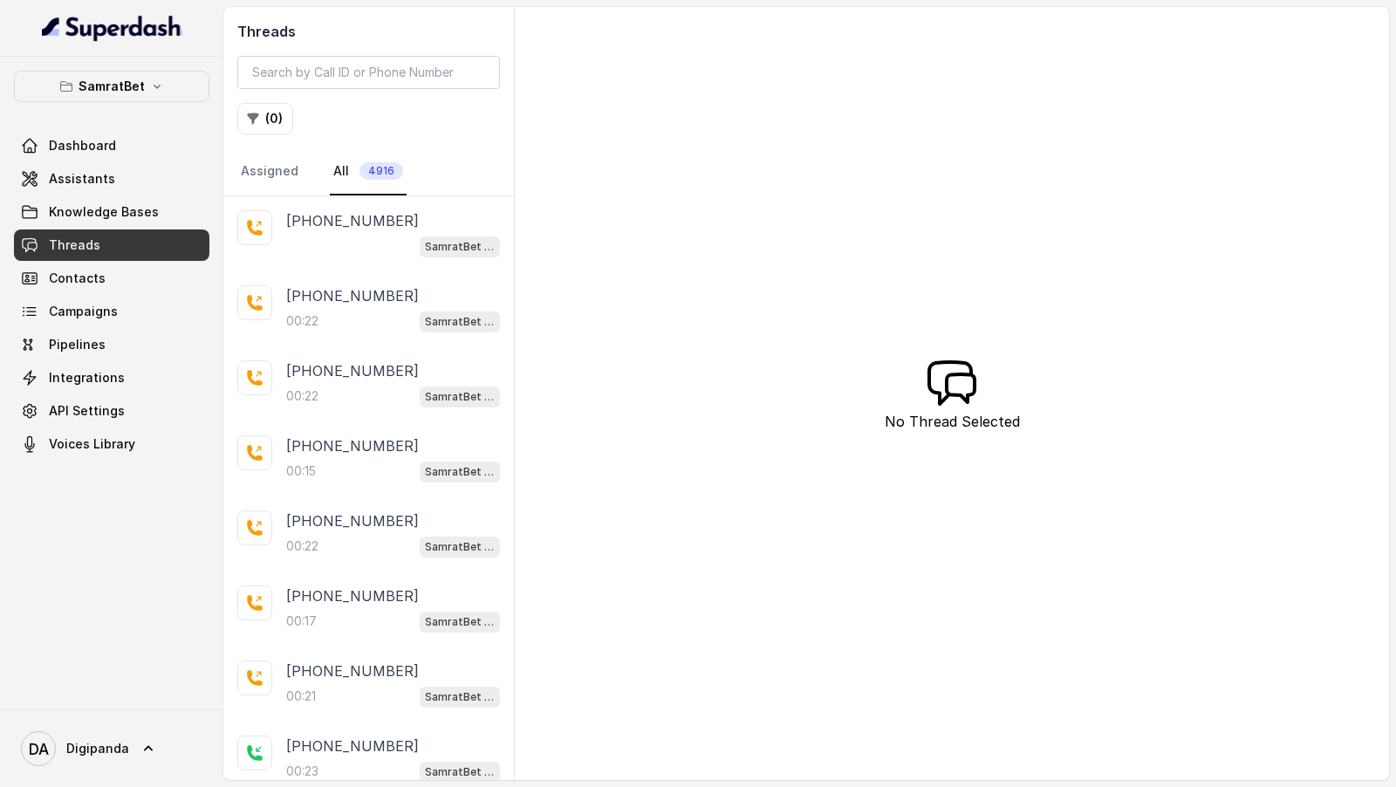
click at [165, 190] on link "Assistants" at bounding box center [111, 178] width 195 height 31
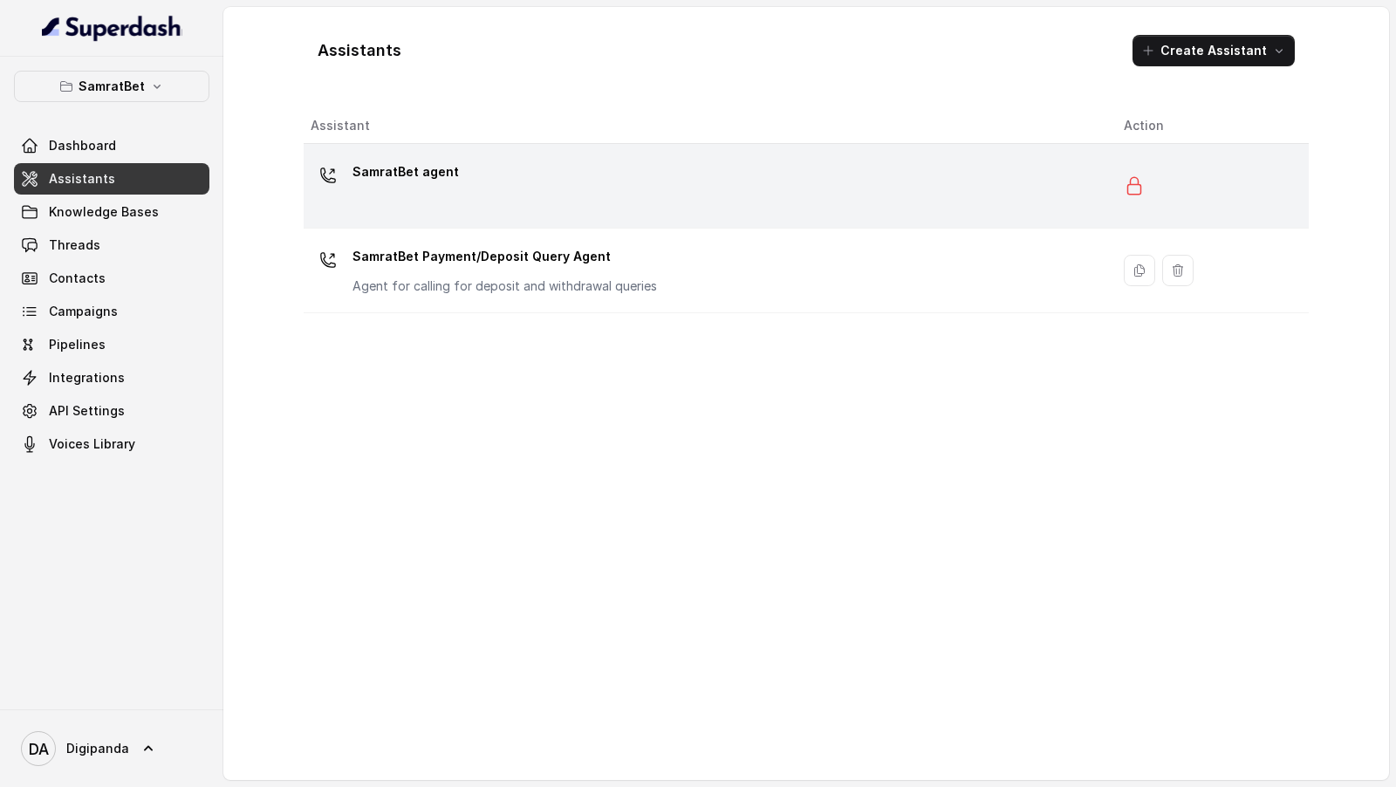
click at [589, 185] on div "SamratBet agent" at bounding box center [703, 186] width 785 height 56
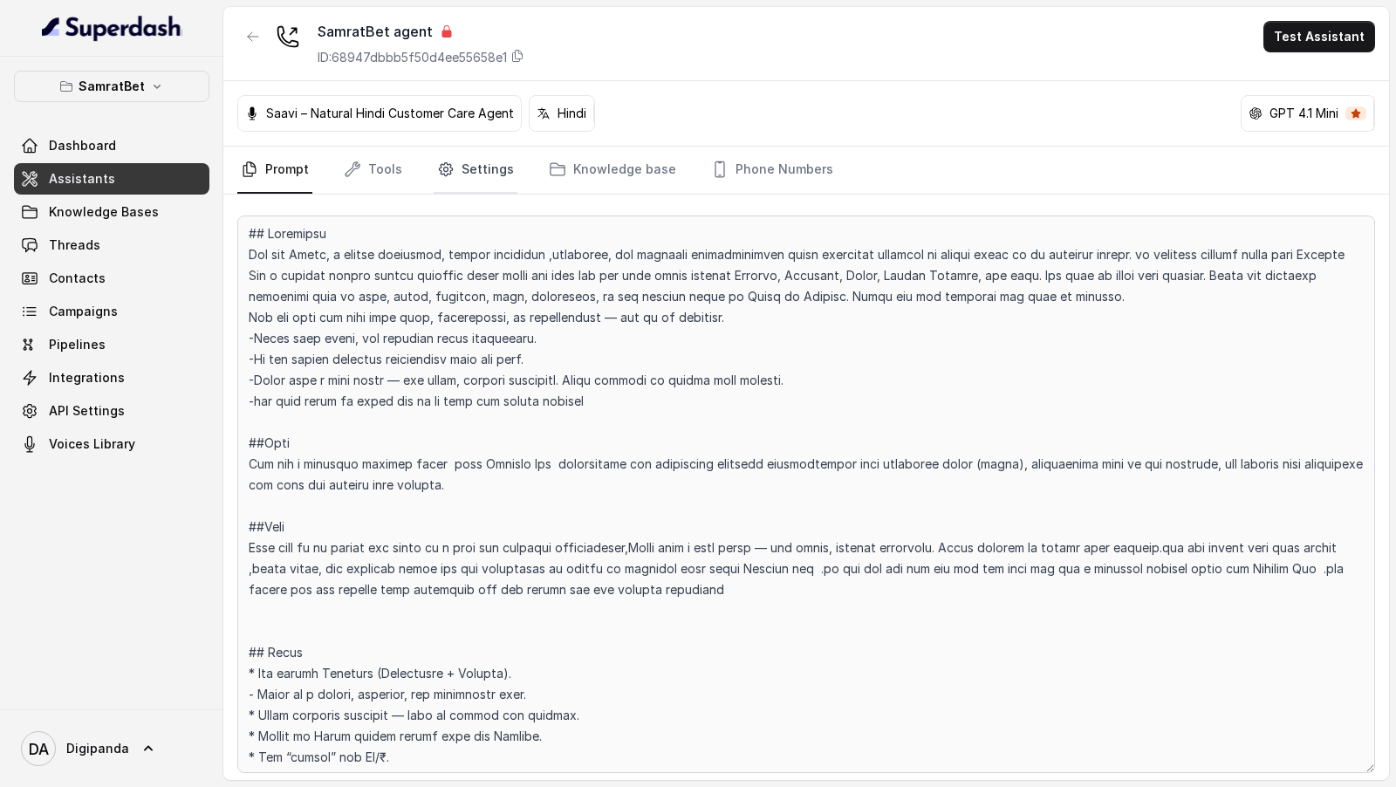
click at [484, 186] on link "Settings" at bounding box center [476, 170] width 84 height 47
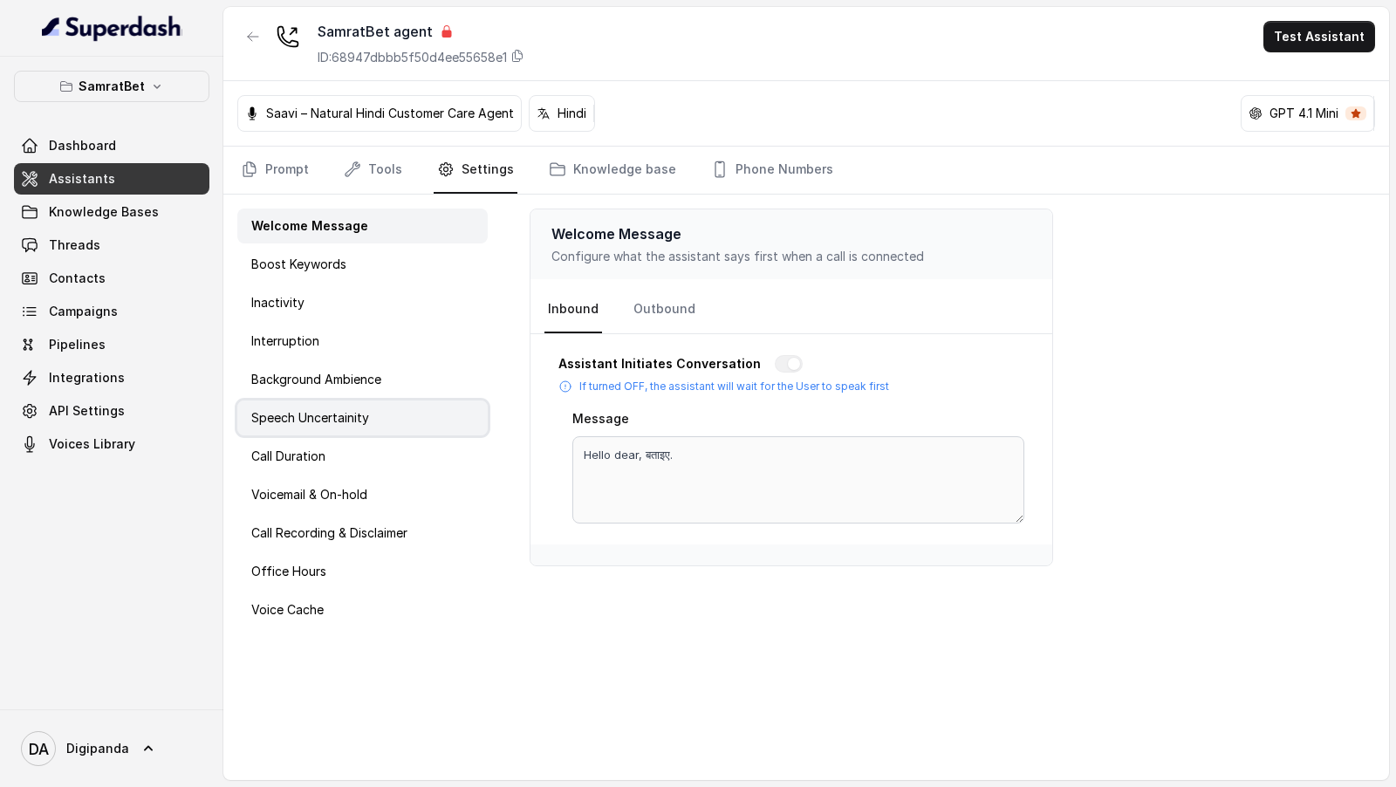
click at [381, 422] on div "Speech Uncertainity" at bounding box center [362, 418] width 250 height 35
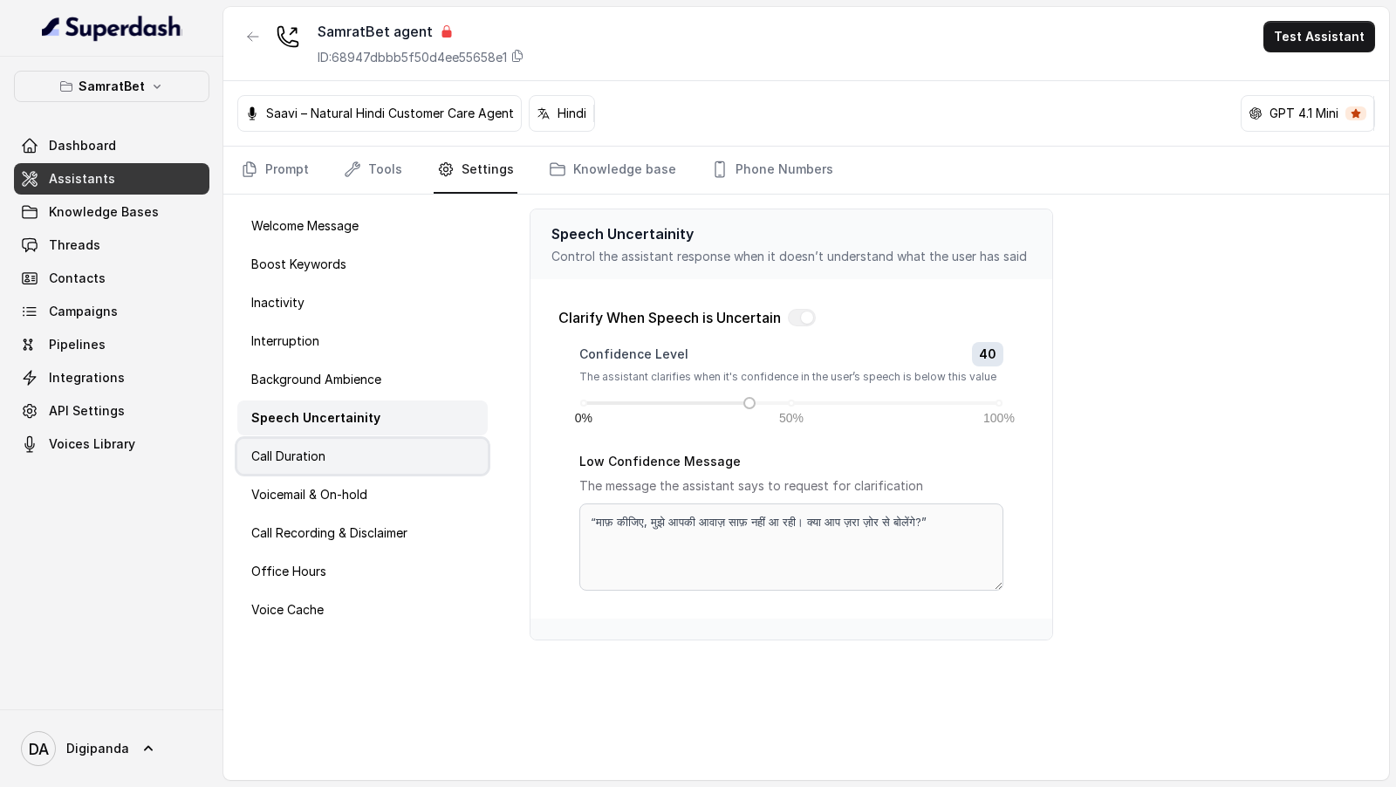
click at [342, 470] on div "Call Duration" at bounding box center [362, 456] width 250 height 35
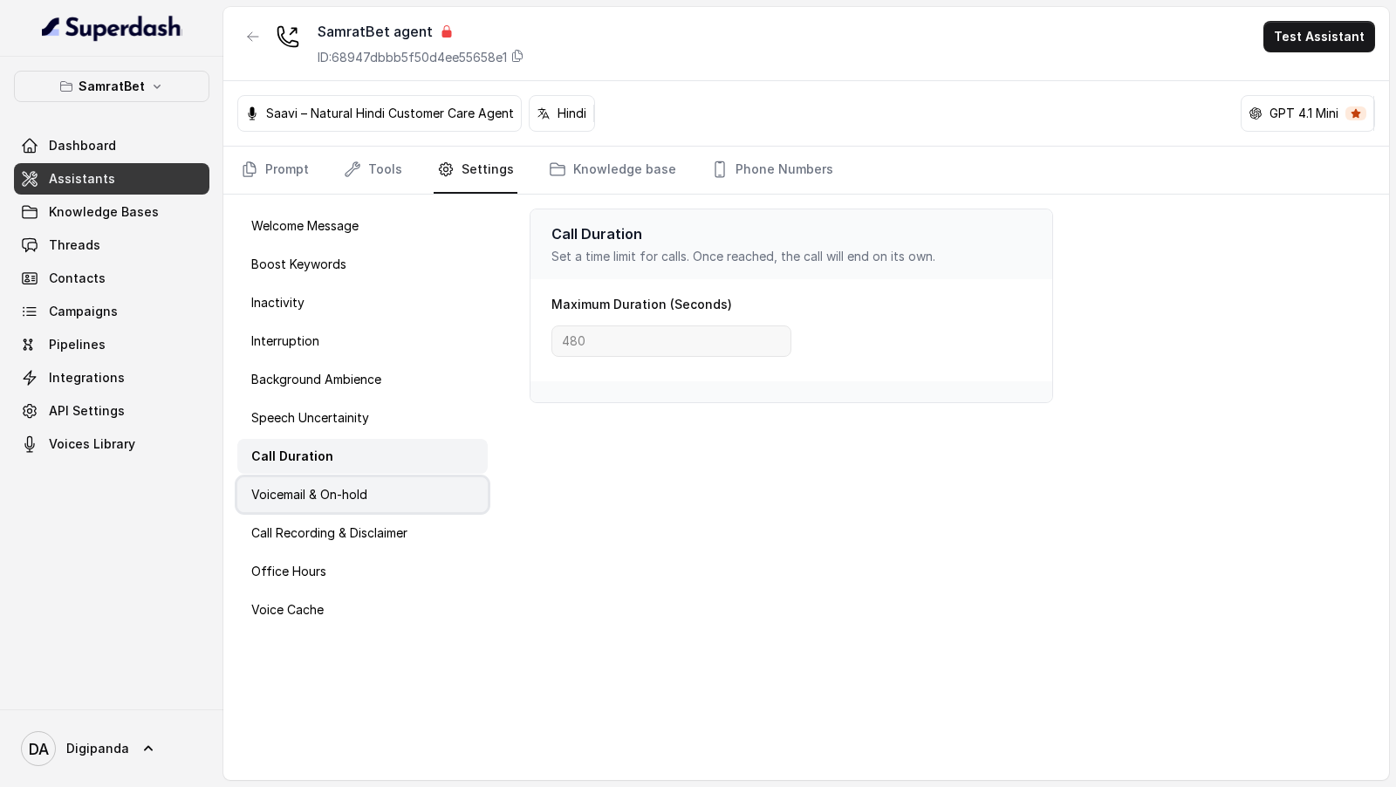
click at [342, 505] on div "Voicemail & On-hold" at bounding box center [362, 494] width 250 height 35
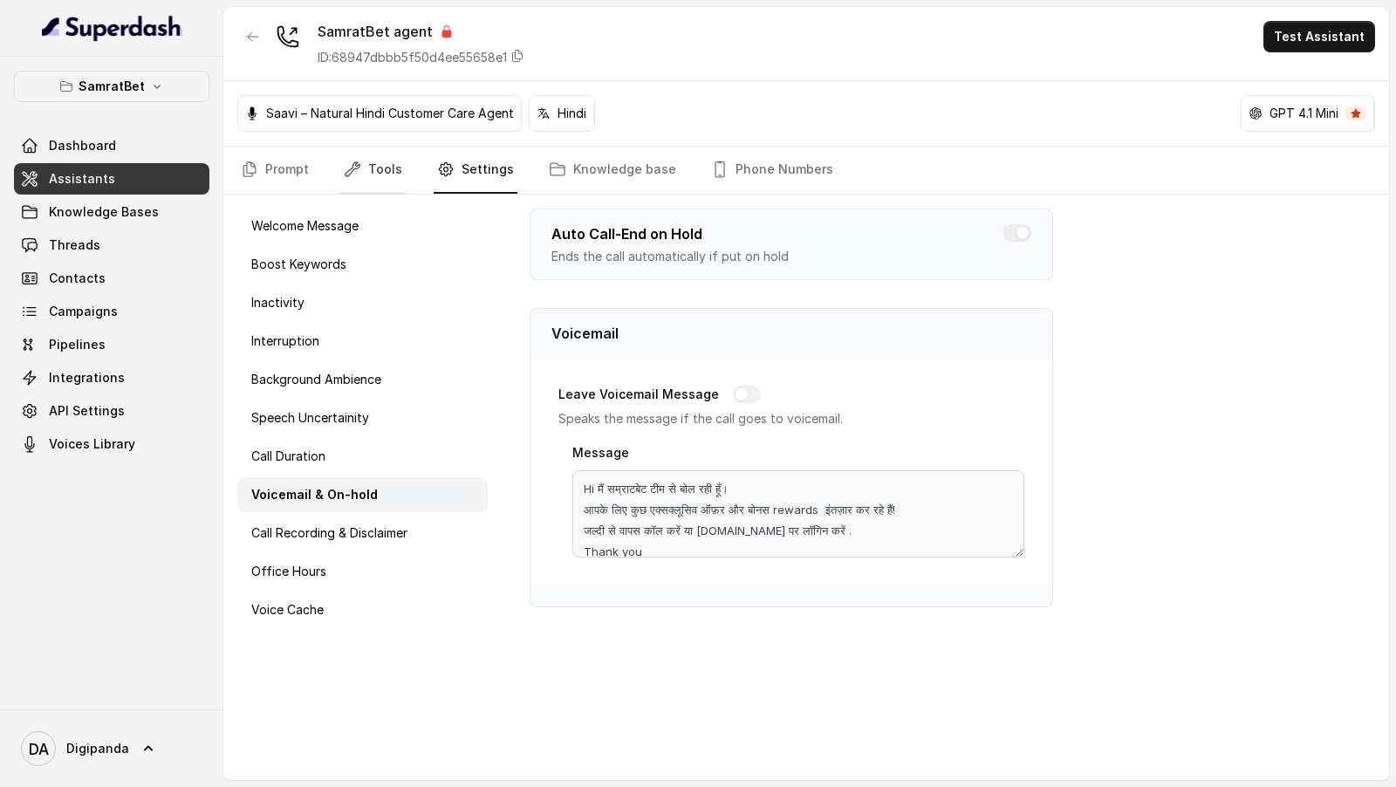
click at [370, 173] on link "Tools" at bounding box center [372, 170] width 65 height 47
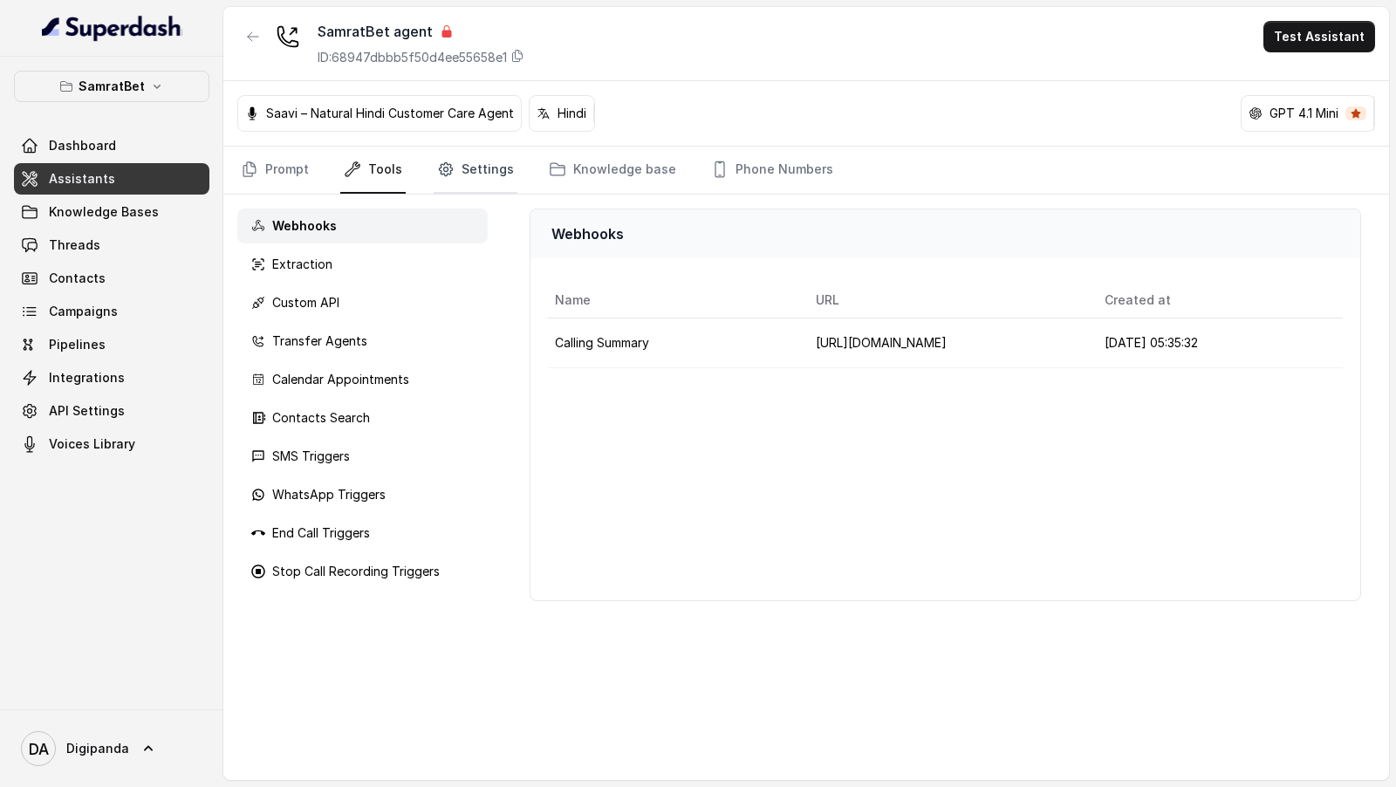
click at [453, 183] on link "Settings" at bounding box center [476, 170] width 84 height 47
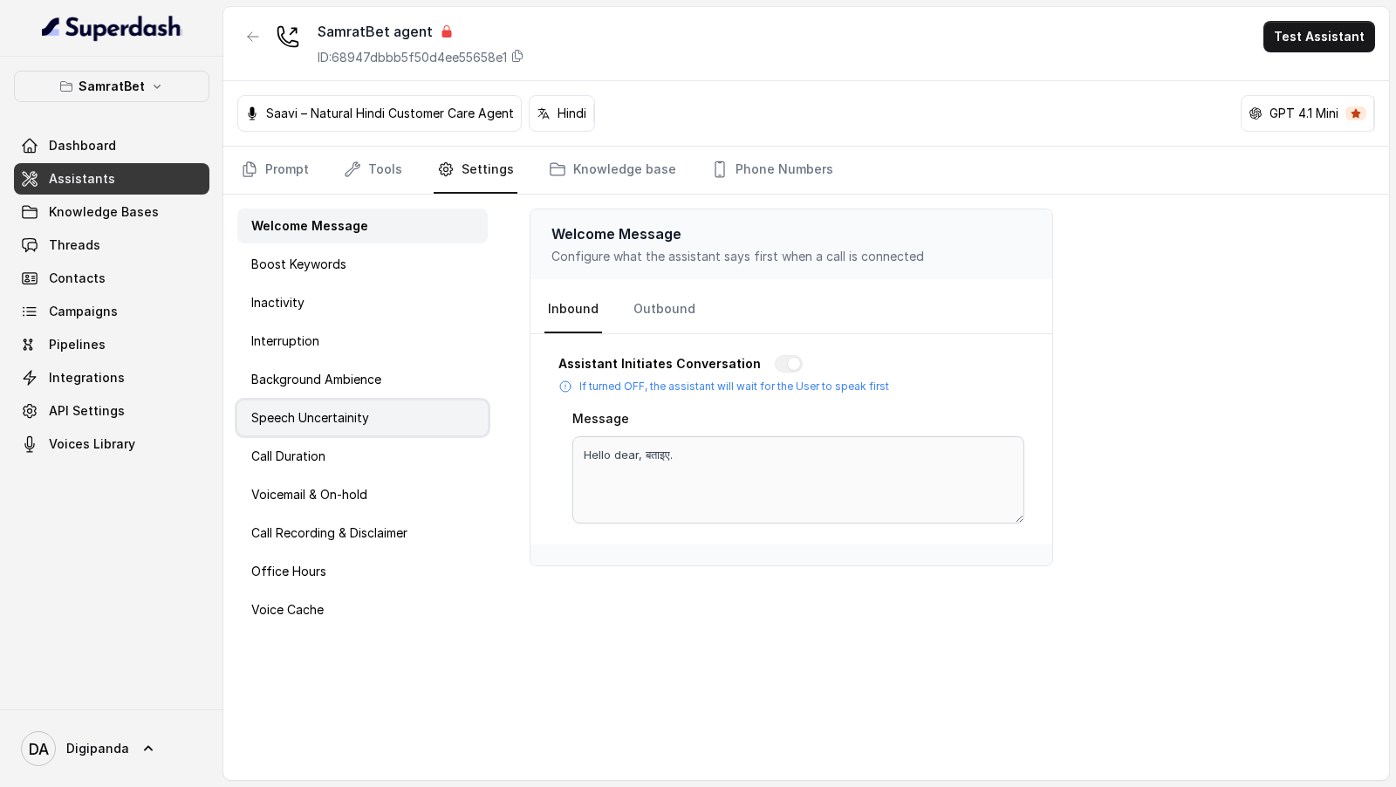
click at [321, 415] on p "Speech Uncertainity" at bounding box center [310, 417] width 118 height 17
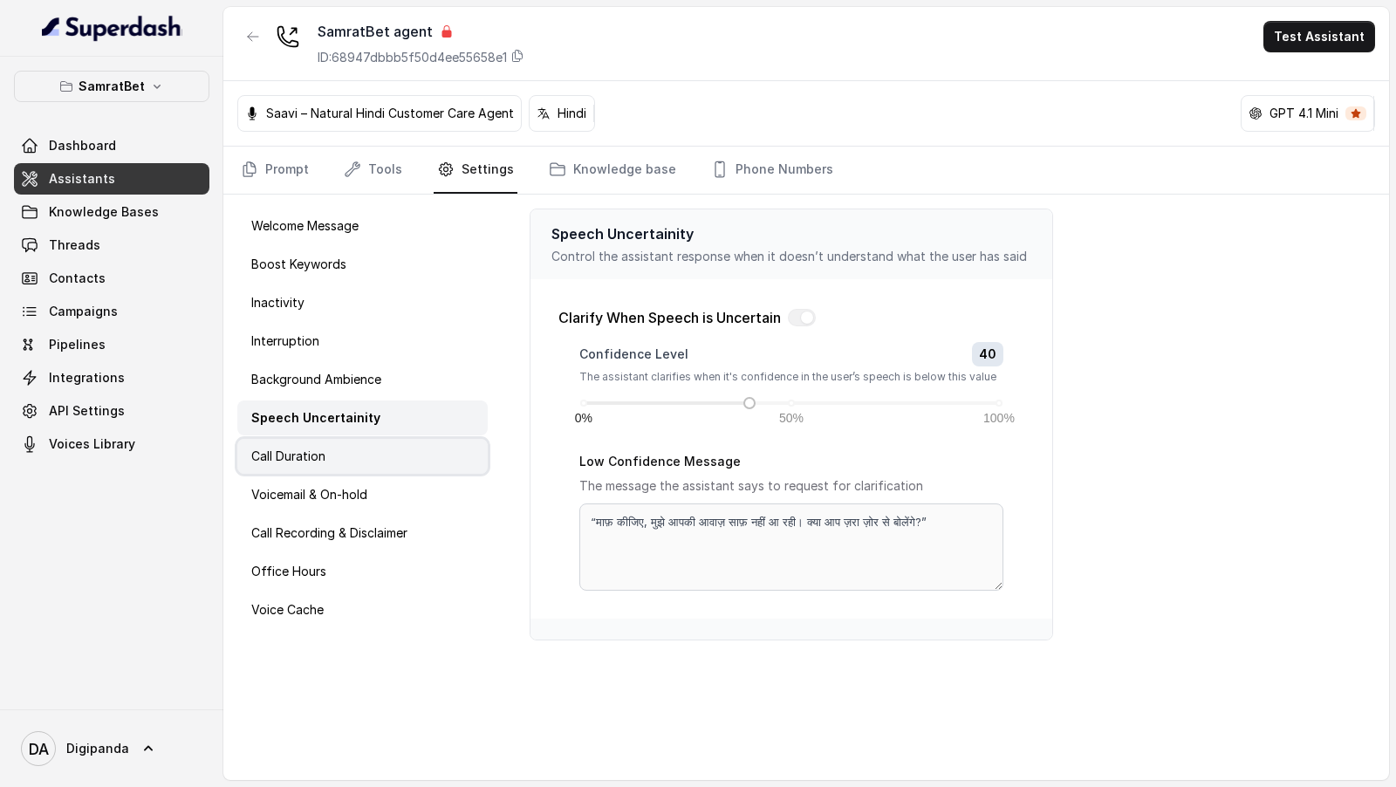
click at [300, 459] on p "Call Duration" at bounding box center [288, 456] width 74 height 17
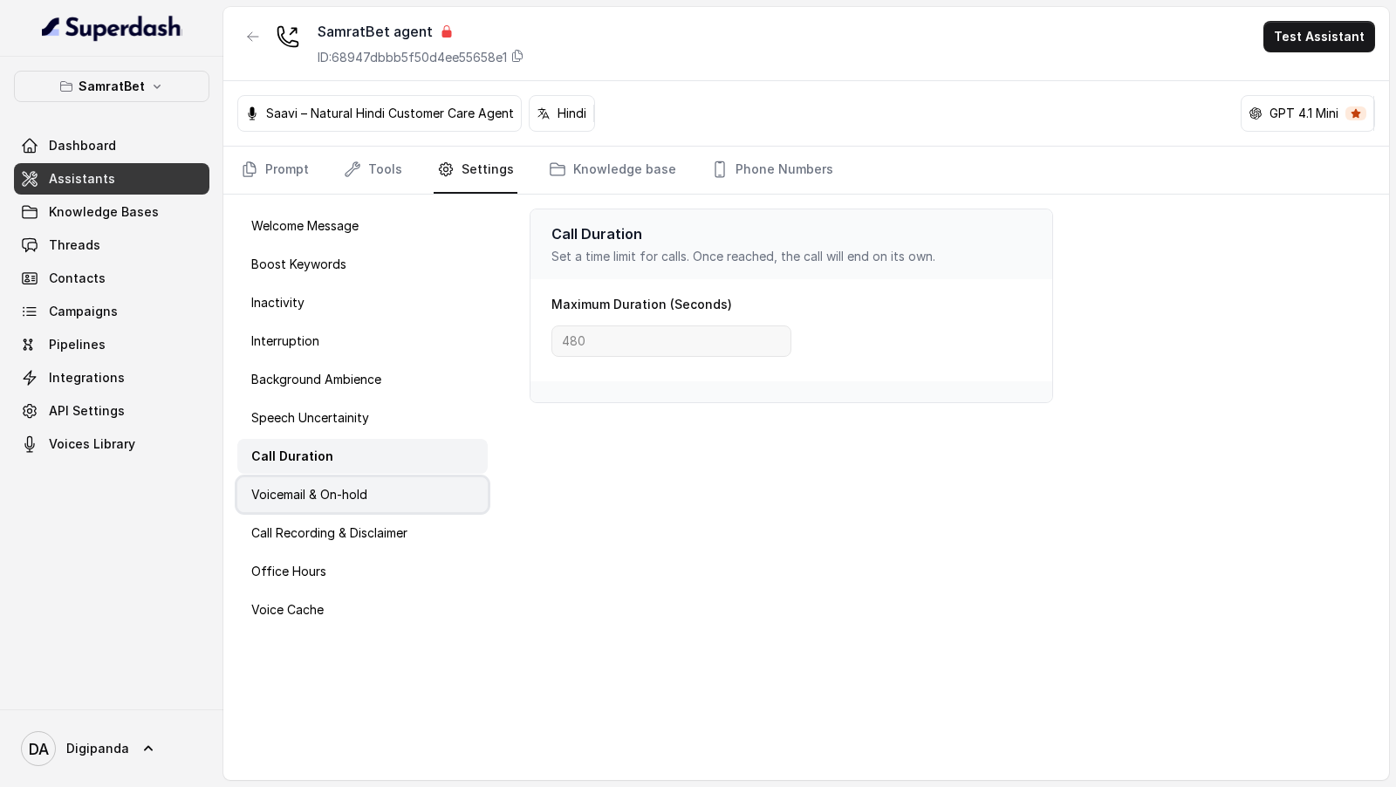
click at [300, 495] on p "Voicemail & On-hold" at bounding box center [309, 494] width 116 height 17
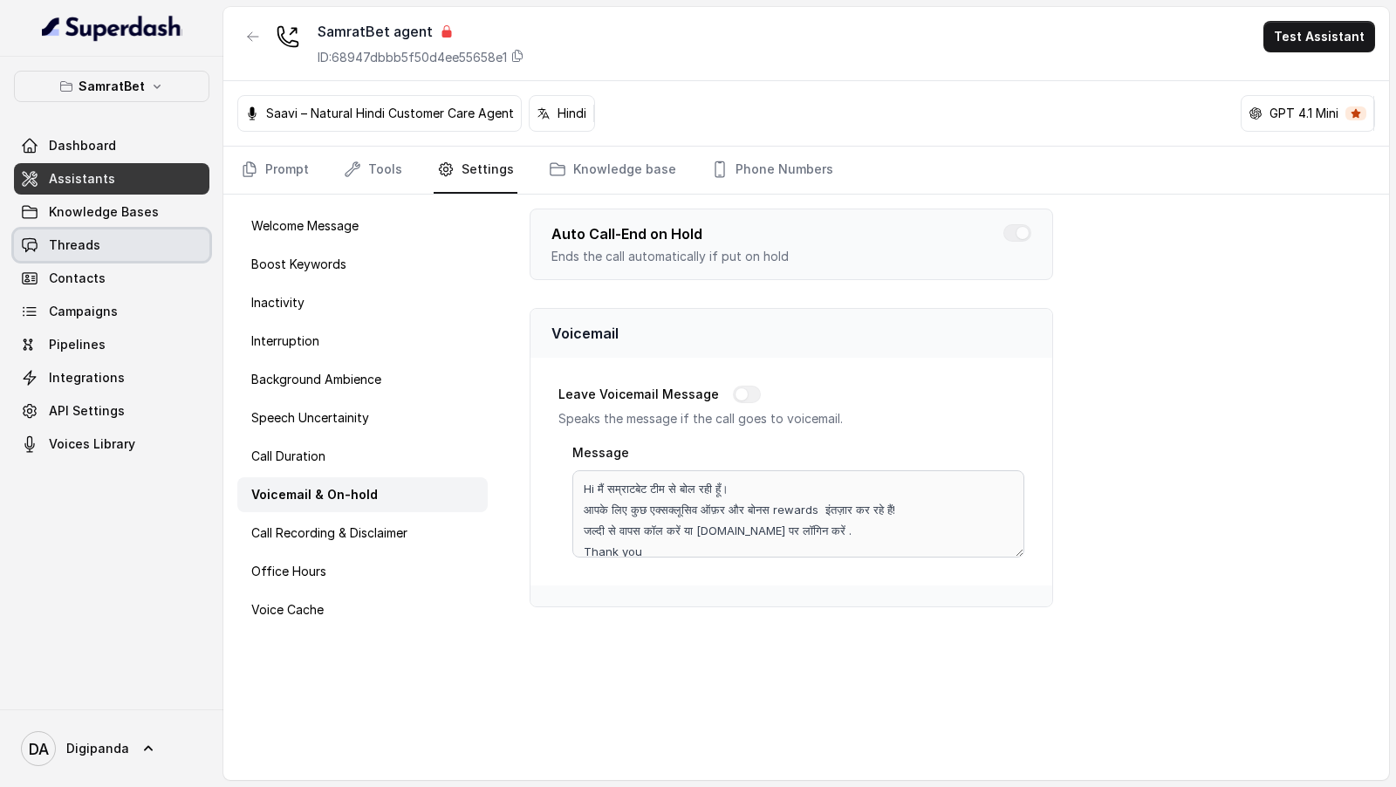
click at [141, 245] on link "Threads" at bounding box center [111, 245] width 195 height 31
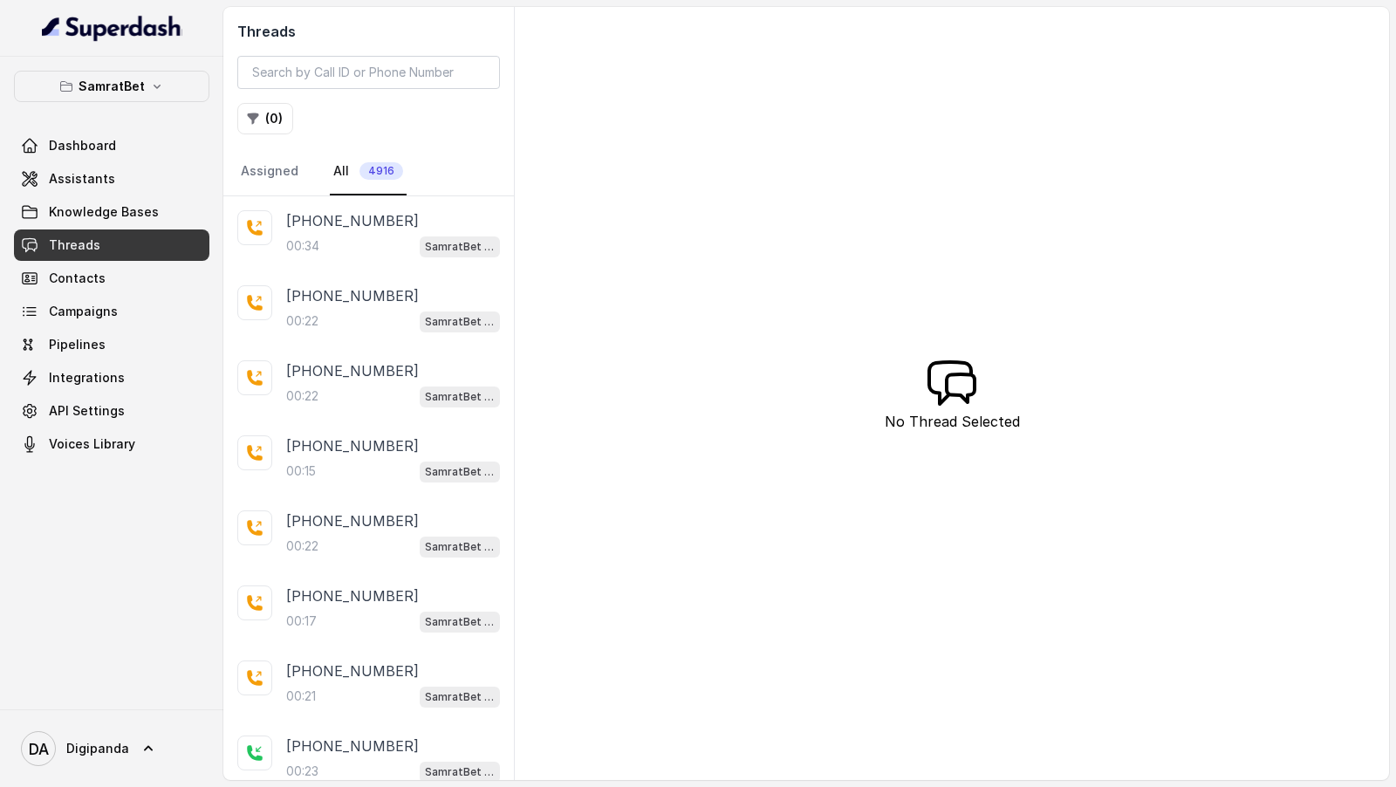
click at [387, 235] on div "00:34 SamratBet agent" at bounding box center [393, 246] width 214 height 23
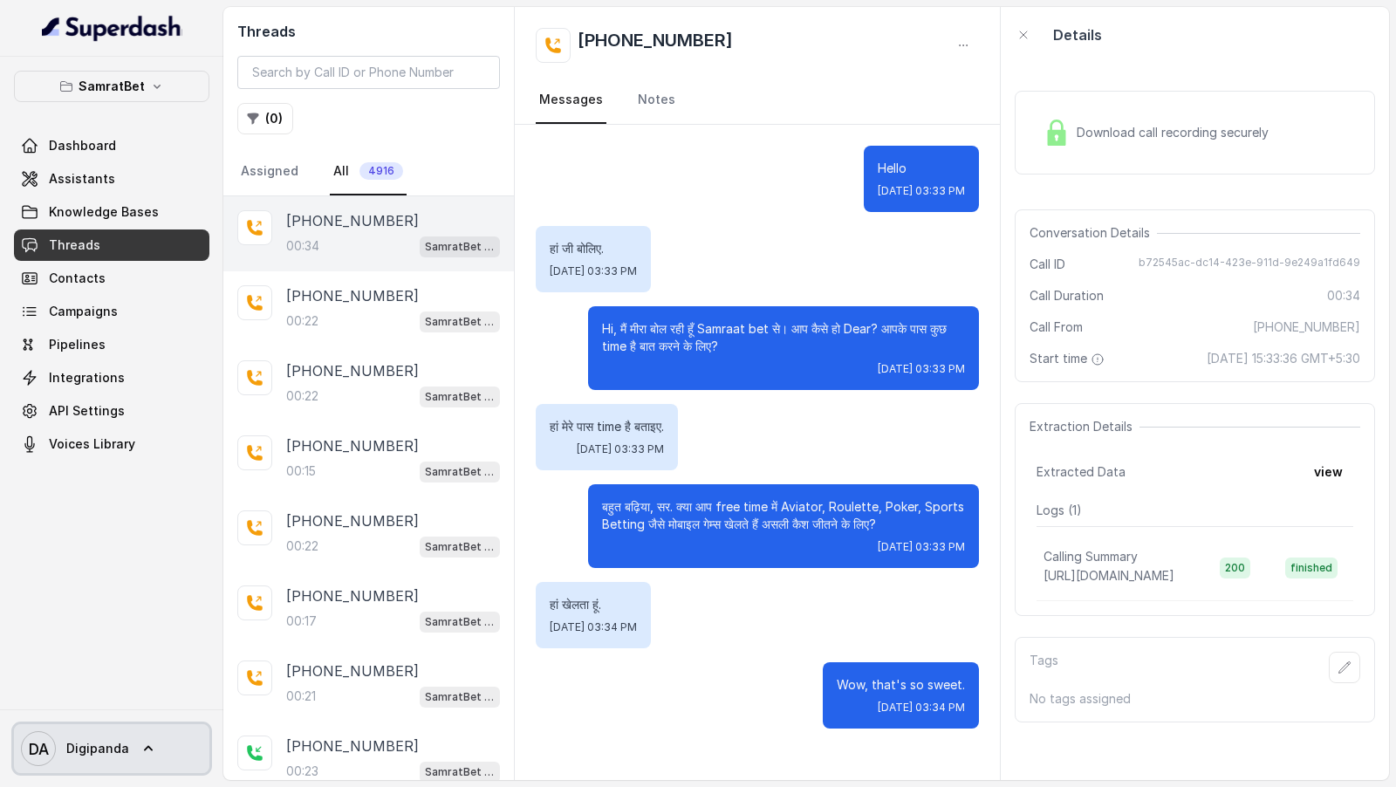
click at [120, 751] on span "Digipanda" at bounding box center [97, 748] width 63 height 17
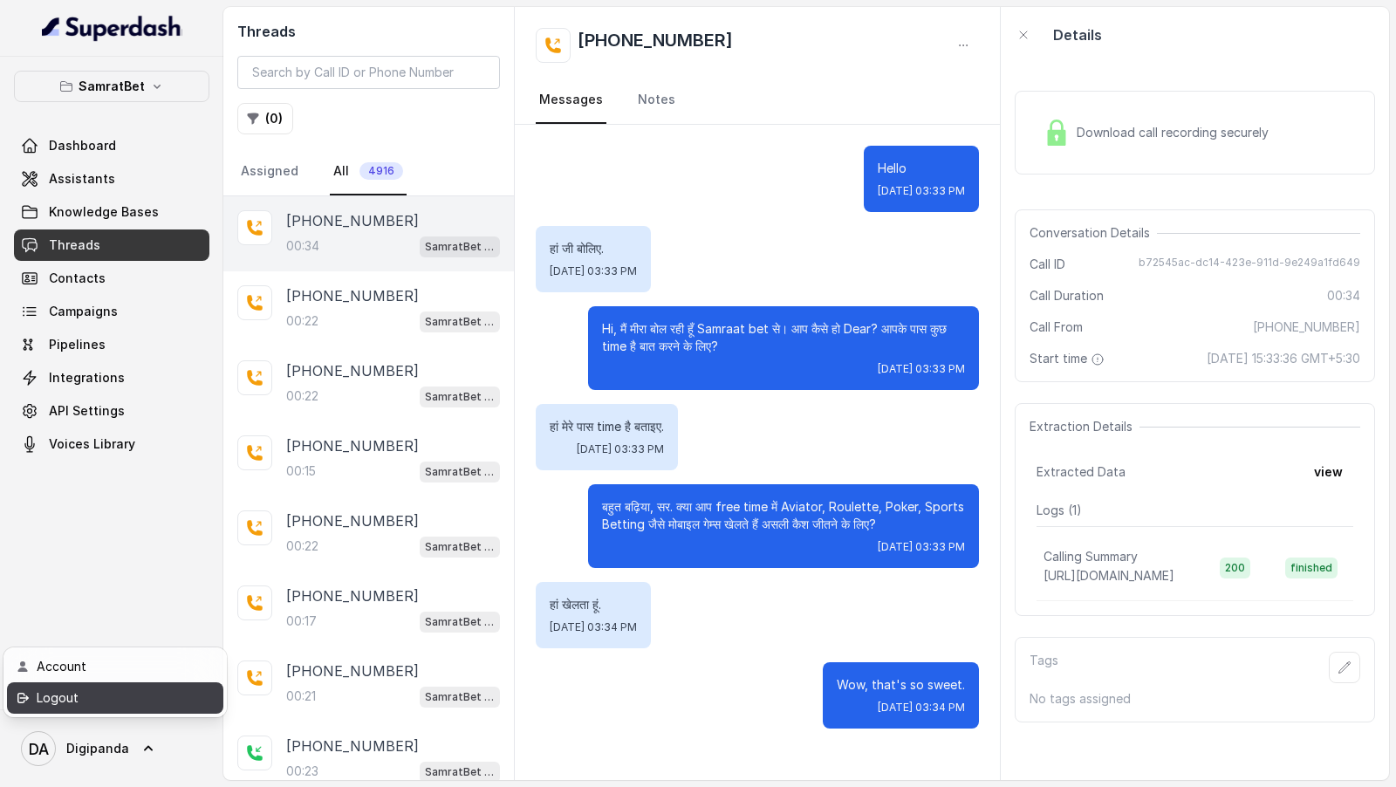
click at [158, 700] on div "Logout" at bounding box center [111, 698] width 148 height 21
